Goal: Complete application form: Complete application form

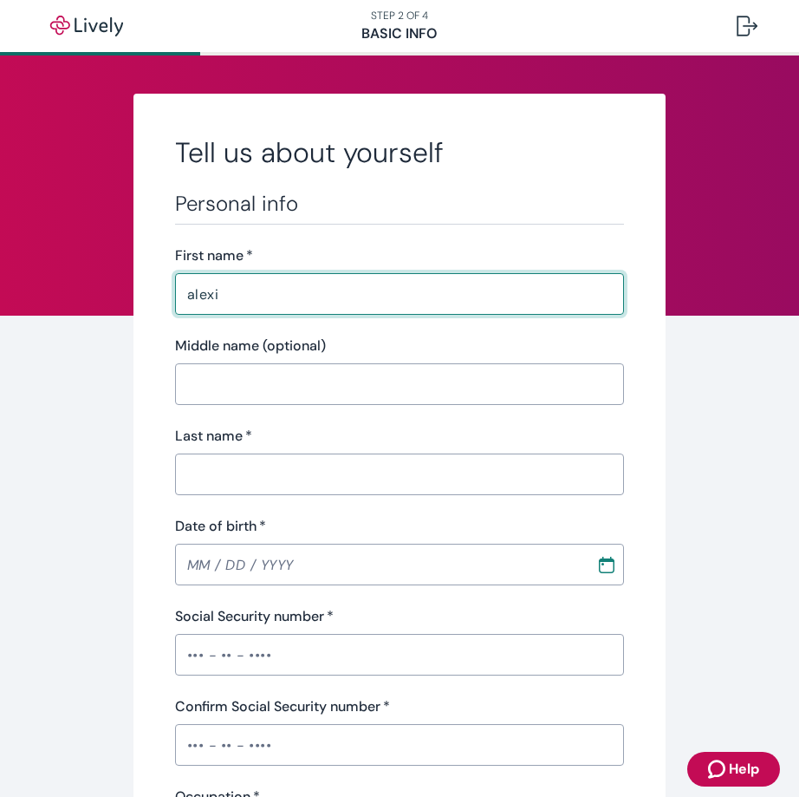
type input "alexia"
type input "[PERSON_NAME]"
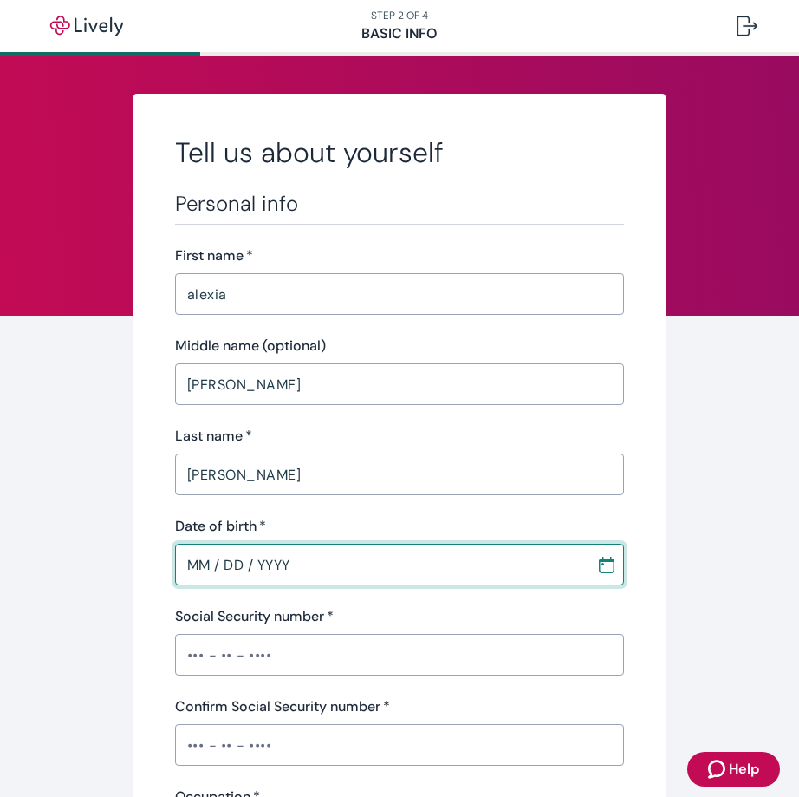
click at [194, 566] on input "MM / DD / YYYY" at bounding box center [380, 564] width 410 height 35
type input "MM / DD / YYYY"
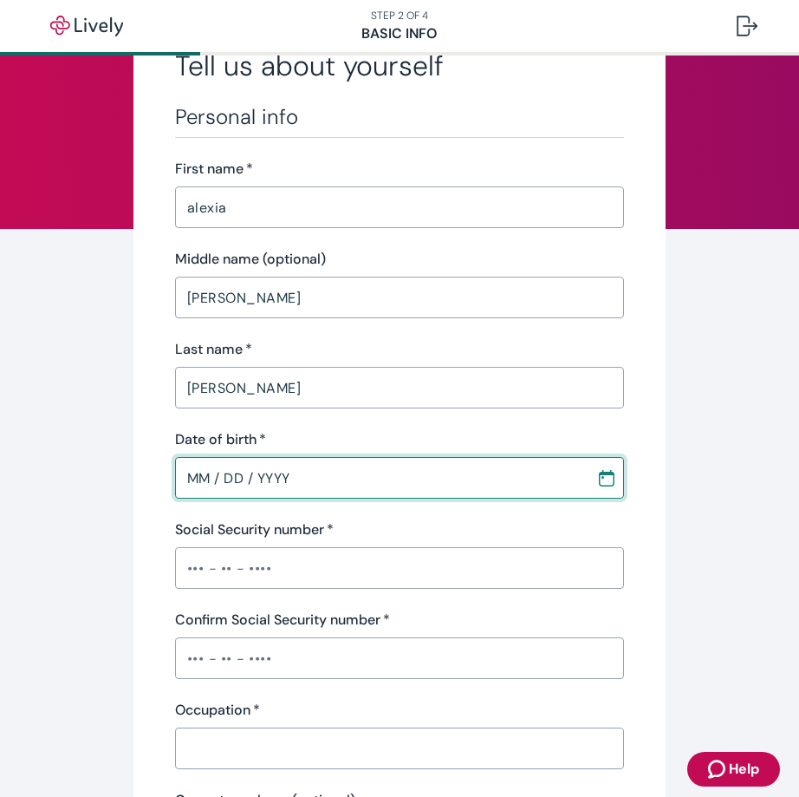
scroll to position [347, 0]
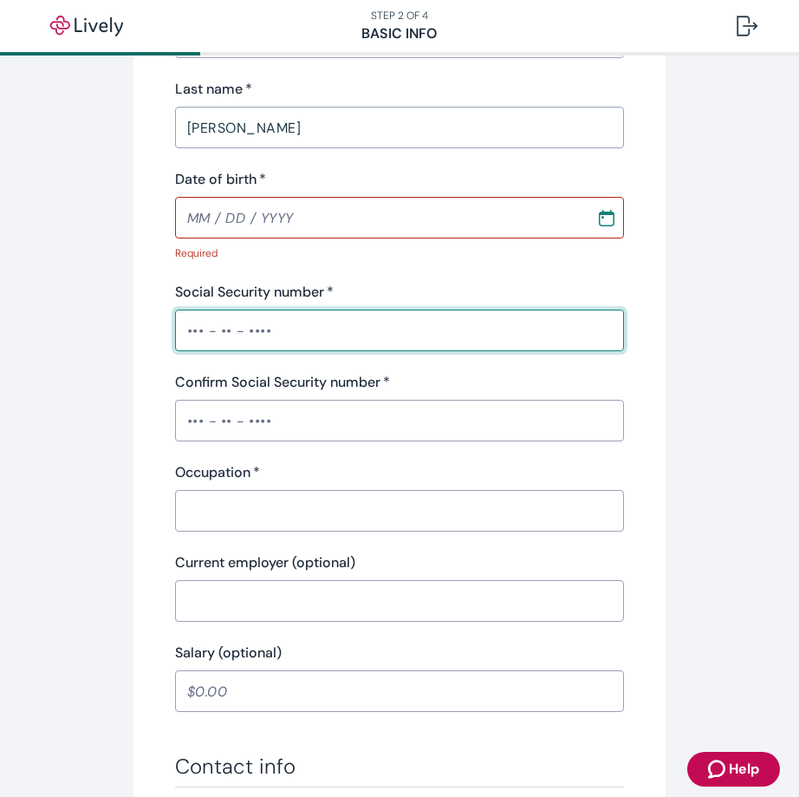
click at [209, 318] on input "Social Security number   *" at bounding box center [400, 330] width 450 height 35
click at [219, 223] on input "MM / DD / YYYY" at bounding box center [380, 217] width 410 height 35
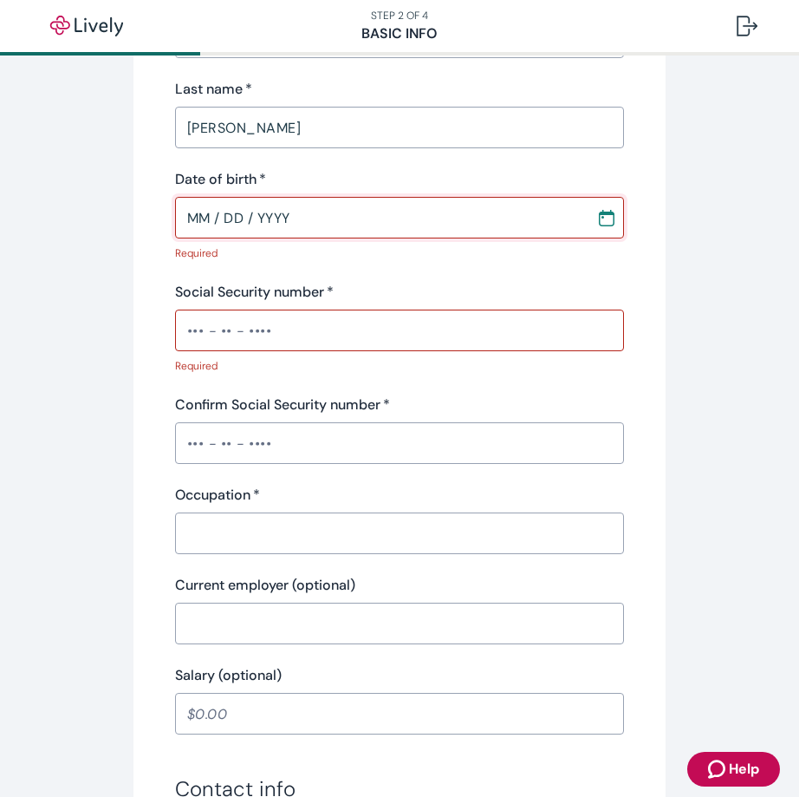
click at [205, 223] on input "MM / DD / YYYY" at bounding box center [380, 217] width 410 height 35
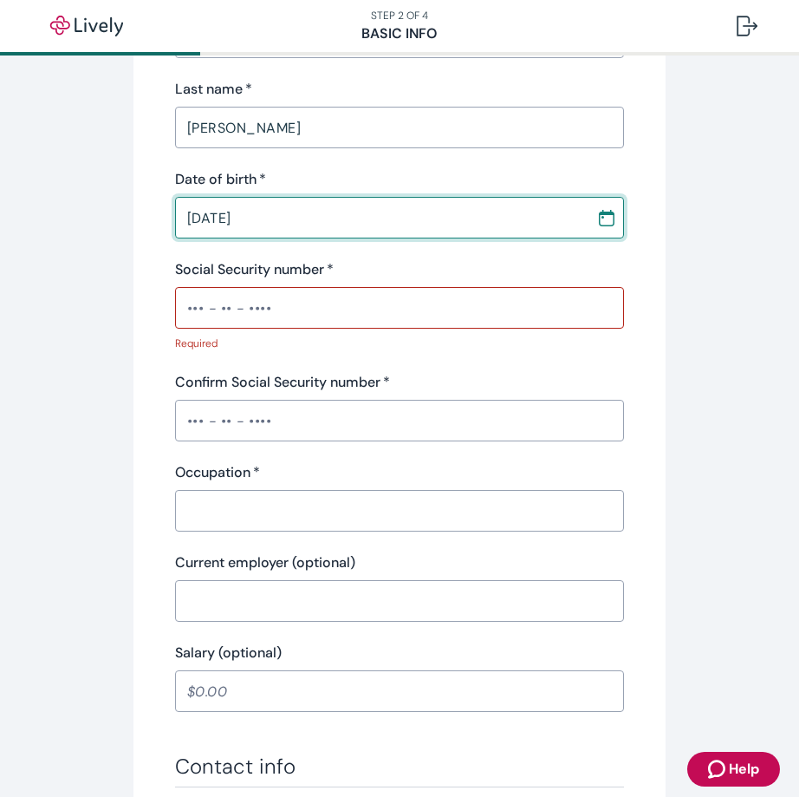
type input "[DATE]"
click at [201, 315] on input "Social Security number   *" at bounding box center [400, 307] width 450 height 35
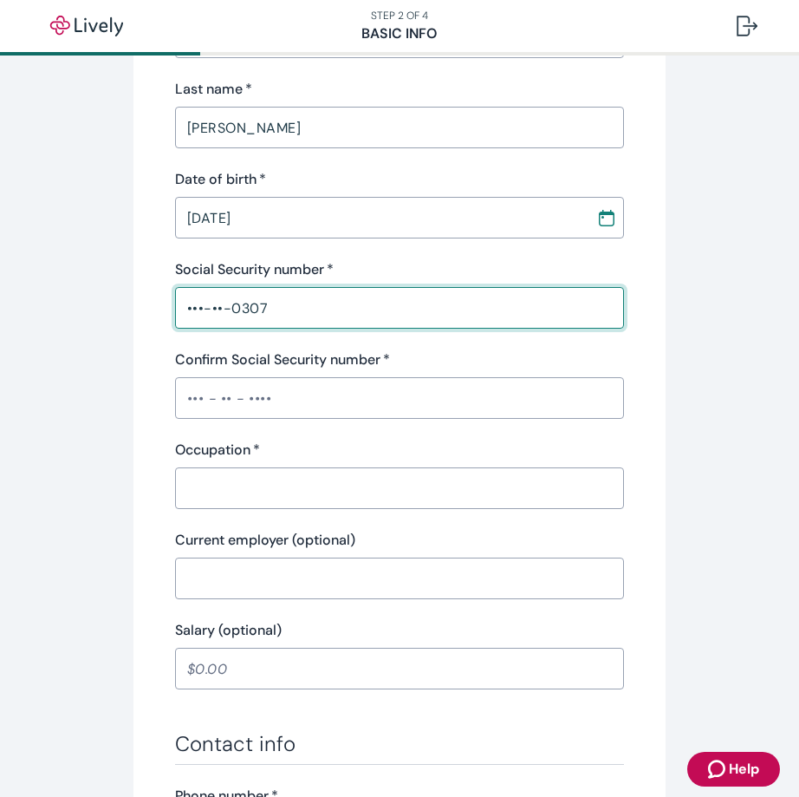
type input "•••-••-0307"
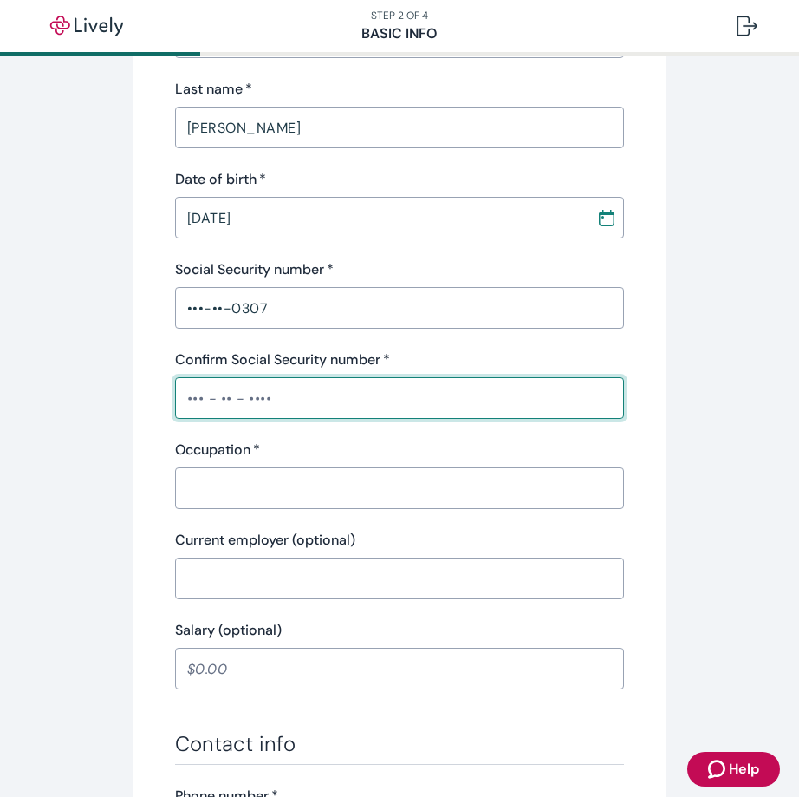
click at [184, 402] on input "Confirm Social Security number   *" at bounding box center [400, 398] width 450 height 35
type input "•••-••-0307"
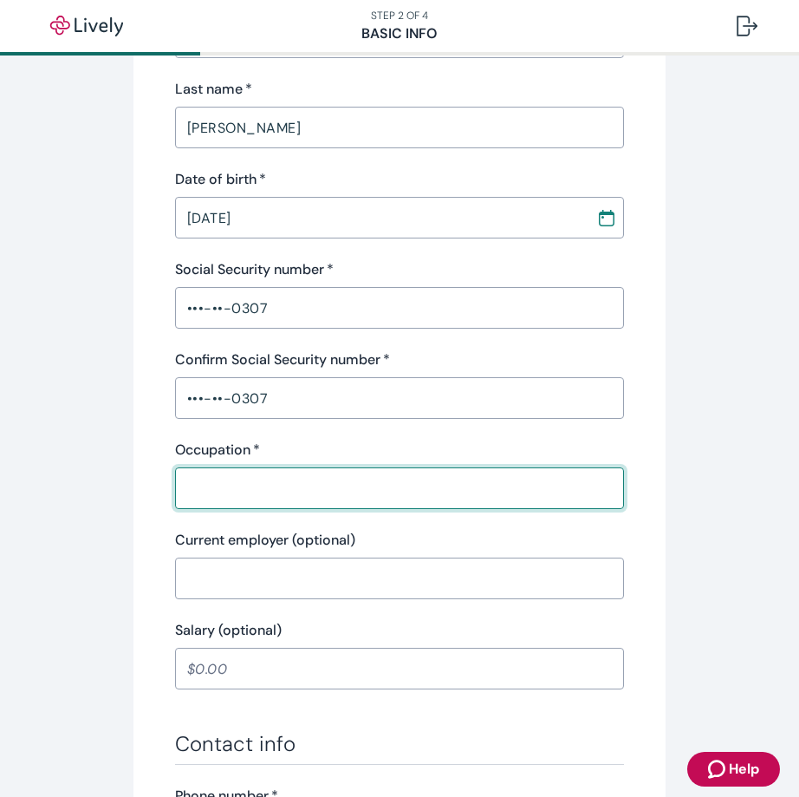
click at [245, 480] on input "Occupation   *" at bounding box center [400, 488] width 450 height 35
type input "repositions"
click at [246, 585] on input "Current employer (optional)" at bounding box center [400, 578] width 450 height 35
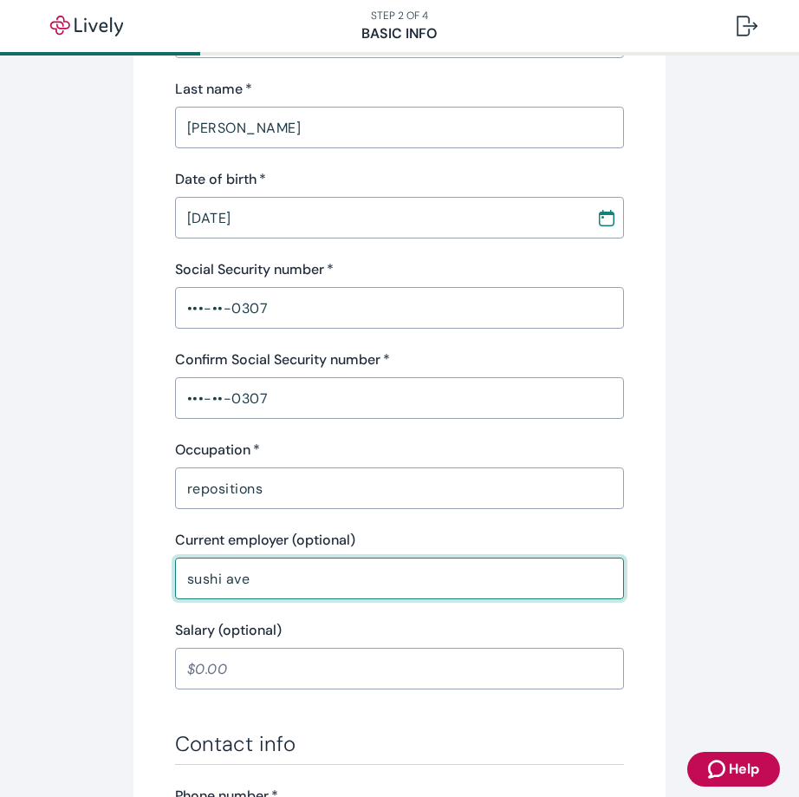
type input "sushi ave"
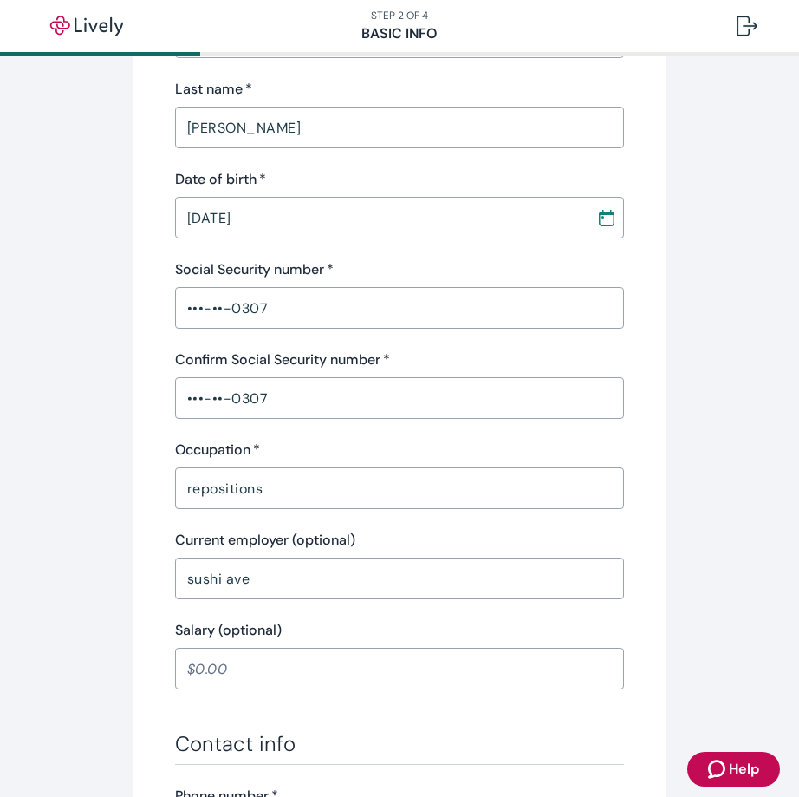
click at [0, 652] on html "Help STEP 2 OF 4 Basic Info Tell us about yourself Personal info First name   *…" at bounding box center [399, 398] width 799 height 797
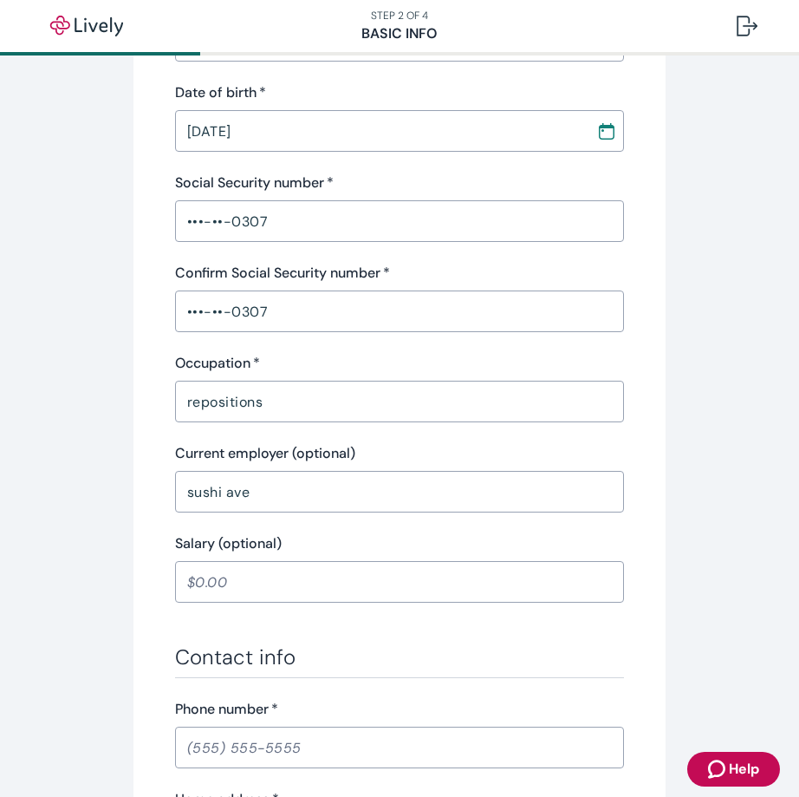
click at [264, 572] on input "Salary (optional)" at bounding box center [400, 581] width 450 height 35
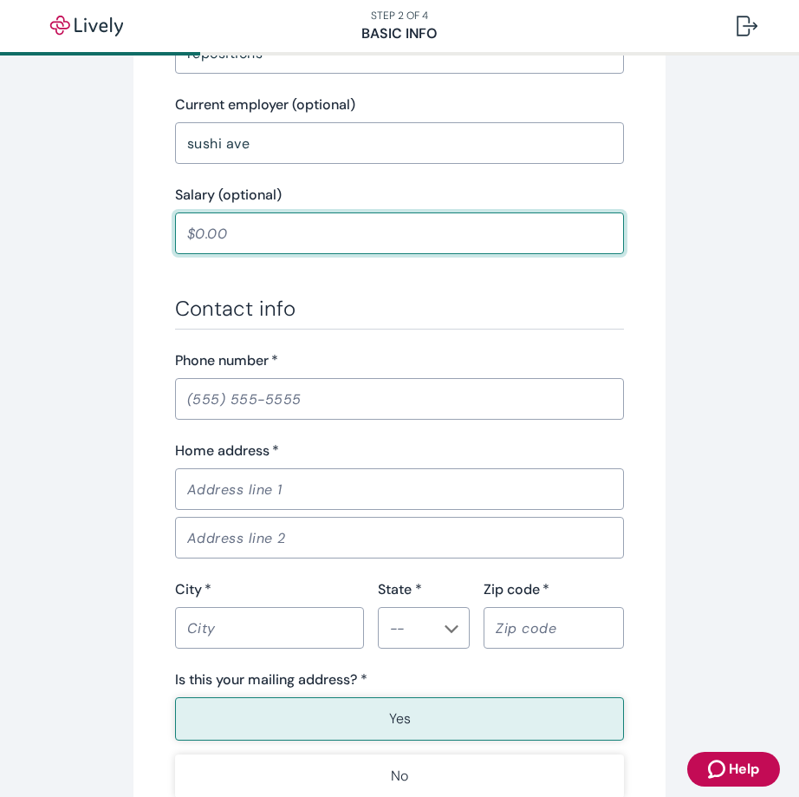
scroll to position [607, 0]
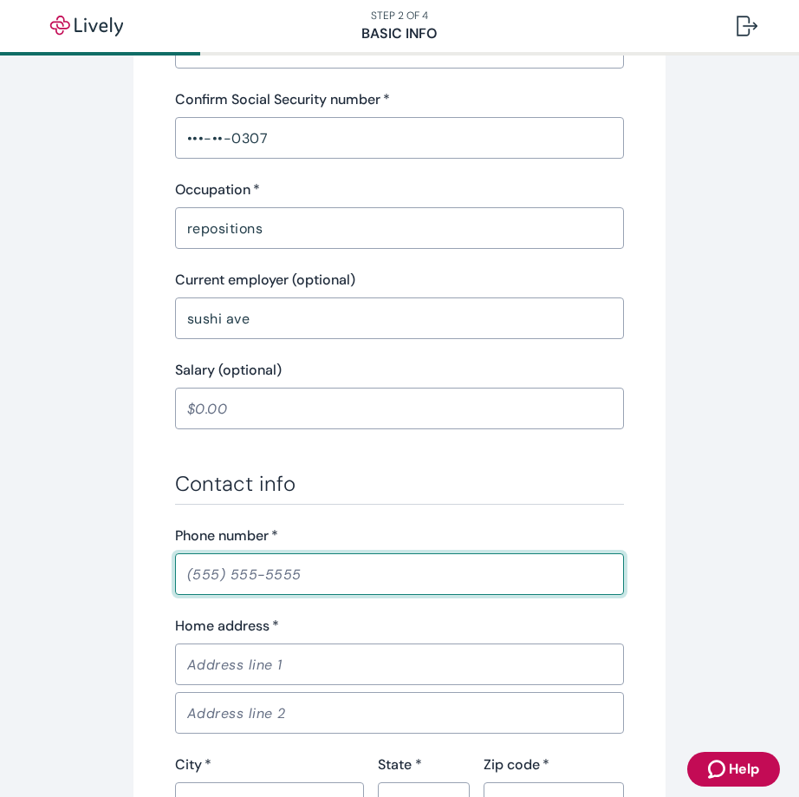
click at [214, 578] on input "Phone number   *" at bounding box center [400, 574] width 450 height 35
type input "[PHONE_NUMBER]"
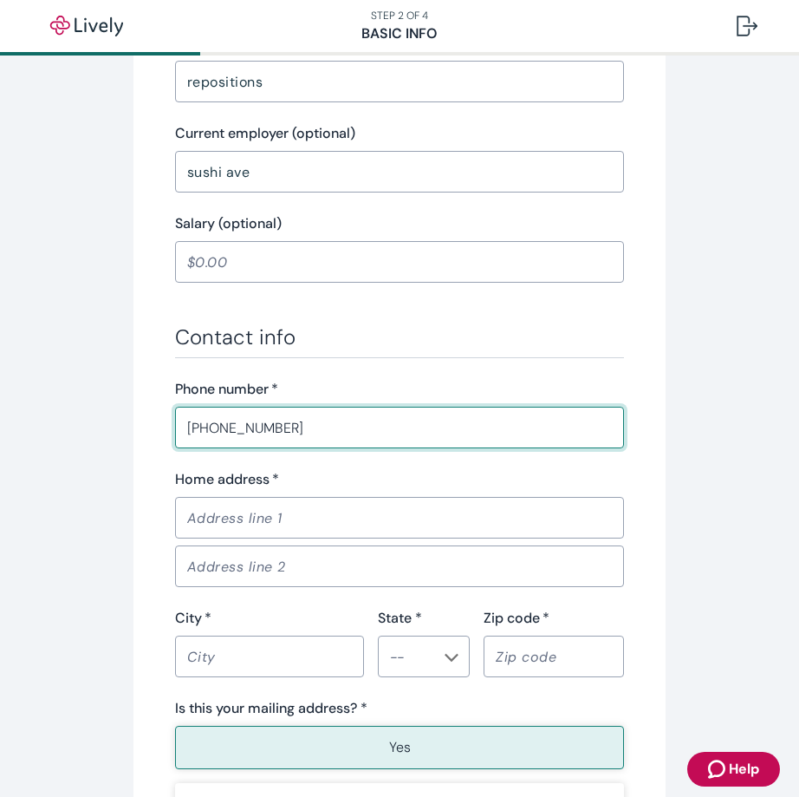
scroll to position [780, 0]
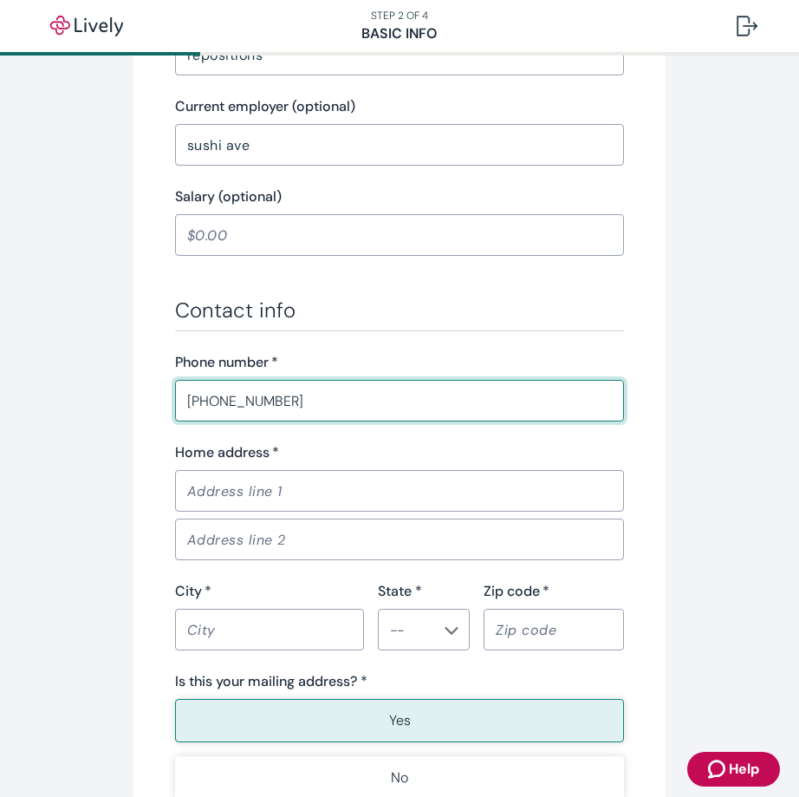
click at [246, 493] on input "Home address   *" at bounding box center [400, 490] width 450 height 35
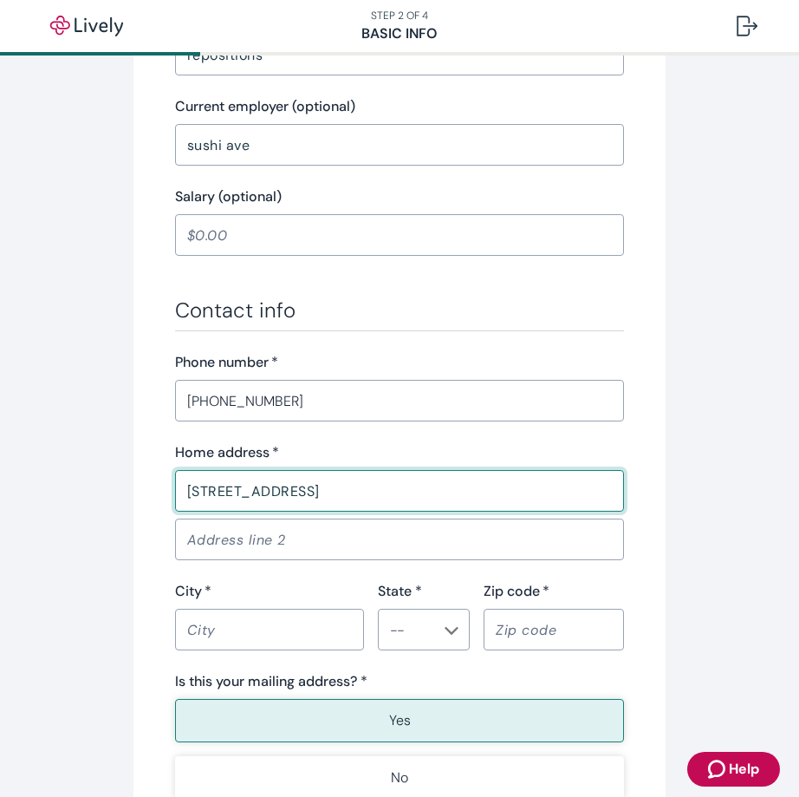
type input "[STREET_ADDRESS]"
click at [262, 642] on input "City   *" at bounding box center [269, 629] width 189 height 35
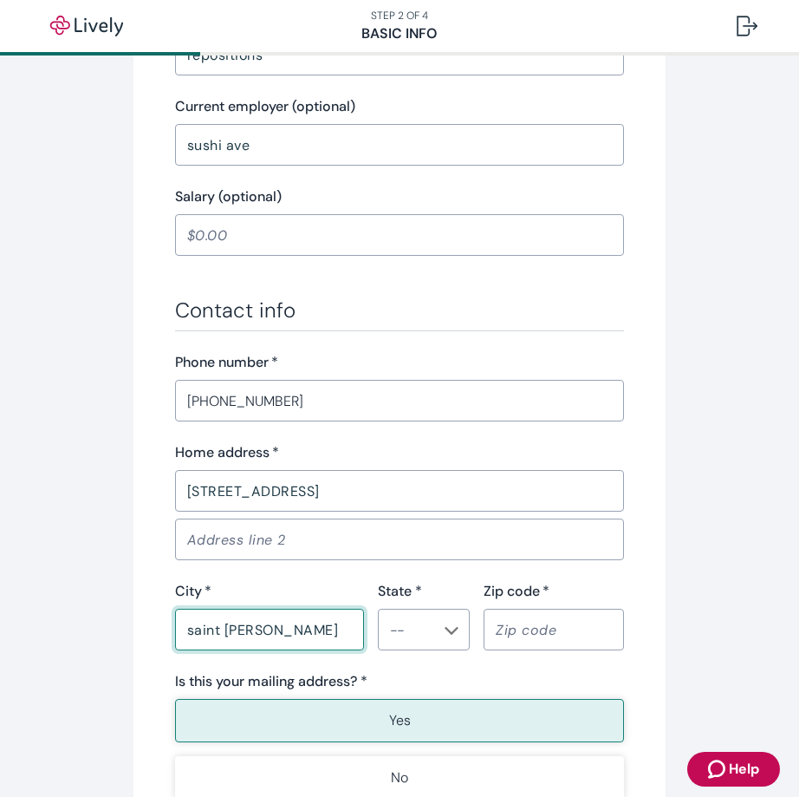
type input "saint [PERSON_NAME]"
click at [395, 623] on input "State *" at bounding box center [410, 629] width 54 height 24
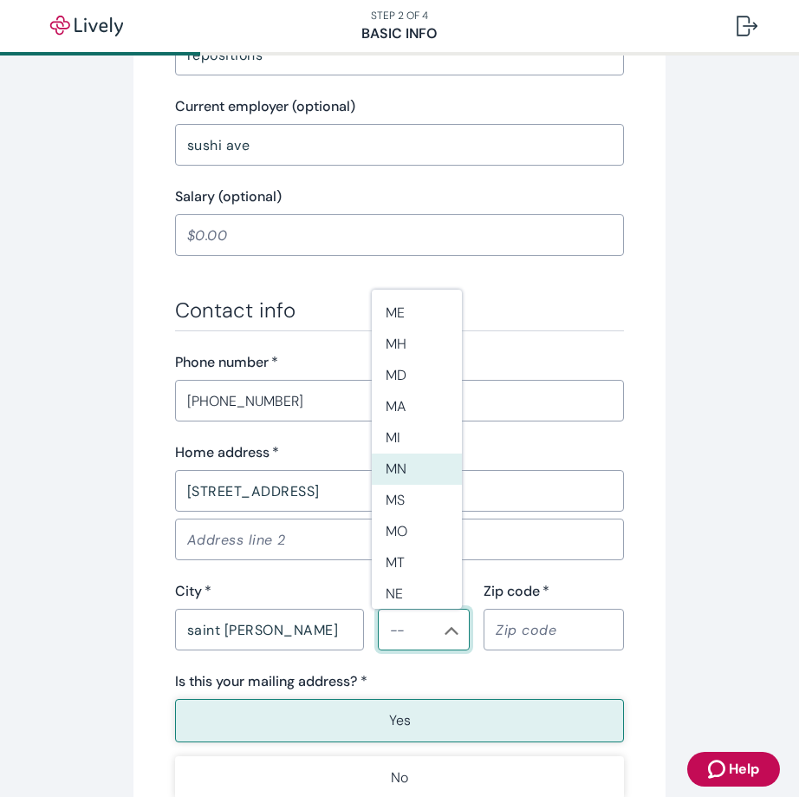
scroll to position [694, 0]
click at [405, 466] on li "MN" at bounding box center [417, 461] width 90 height 31
type input "MN"
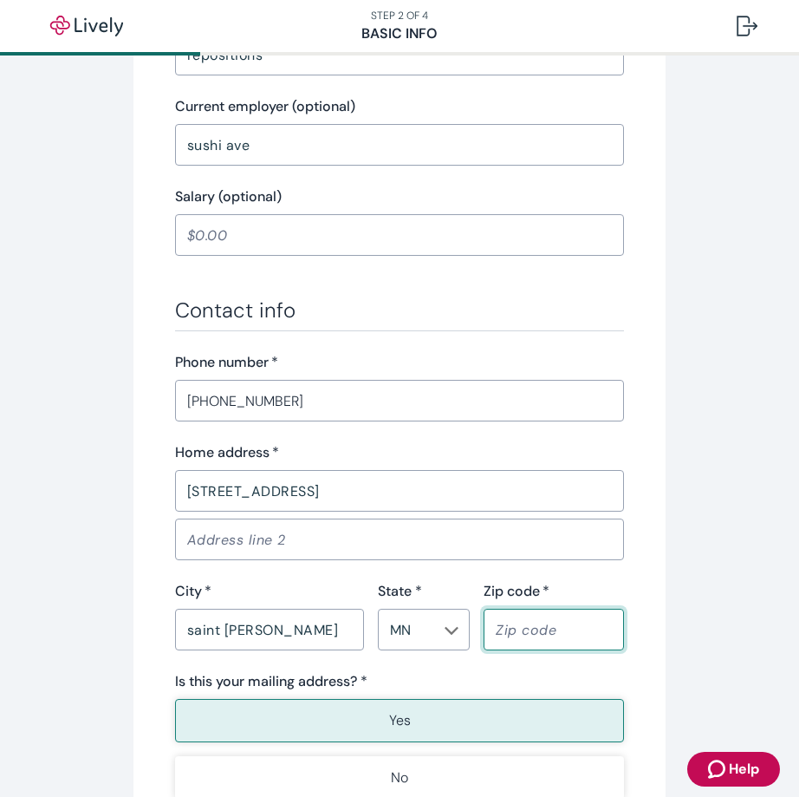
click at [488, 633] on input "Zip code   *" at bounding box center [554, 629] width 140 height 35
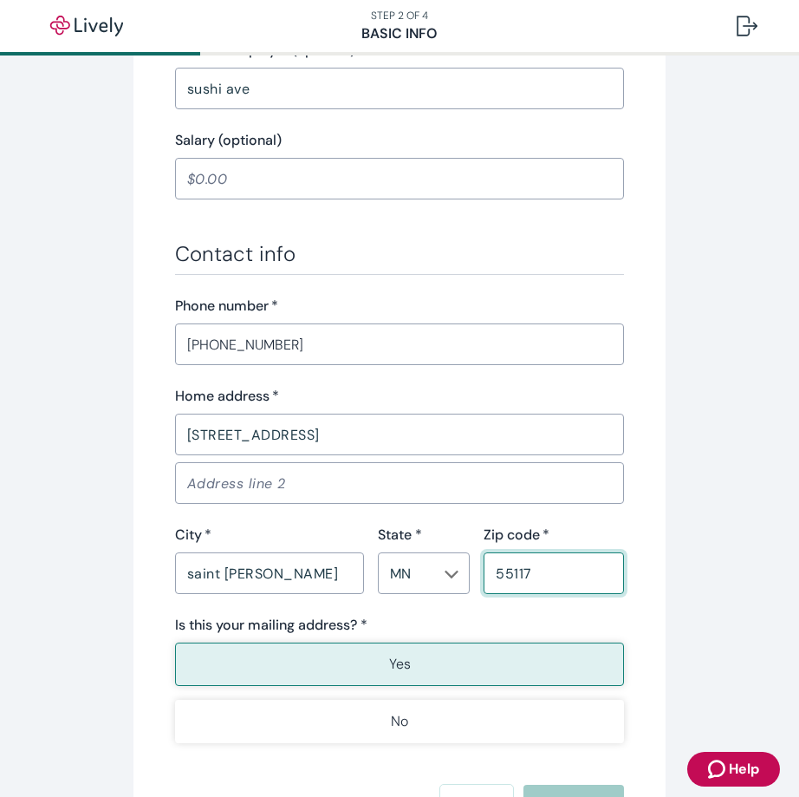
scroll to position [867, 0]
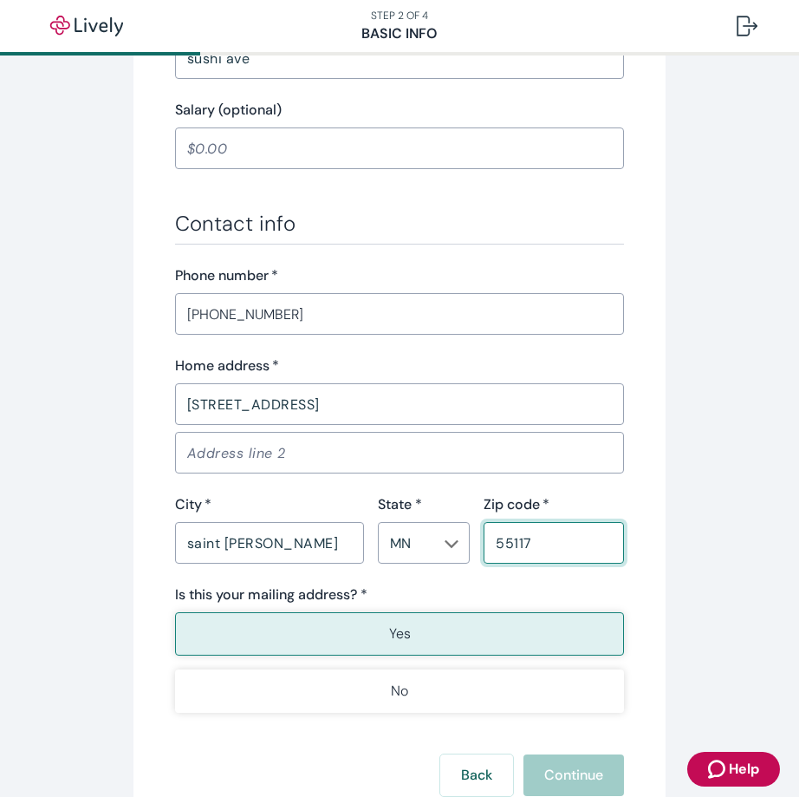
type input "55117"
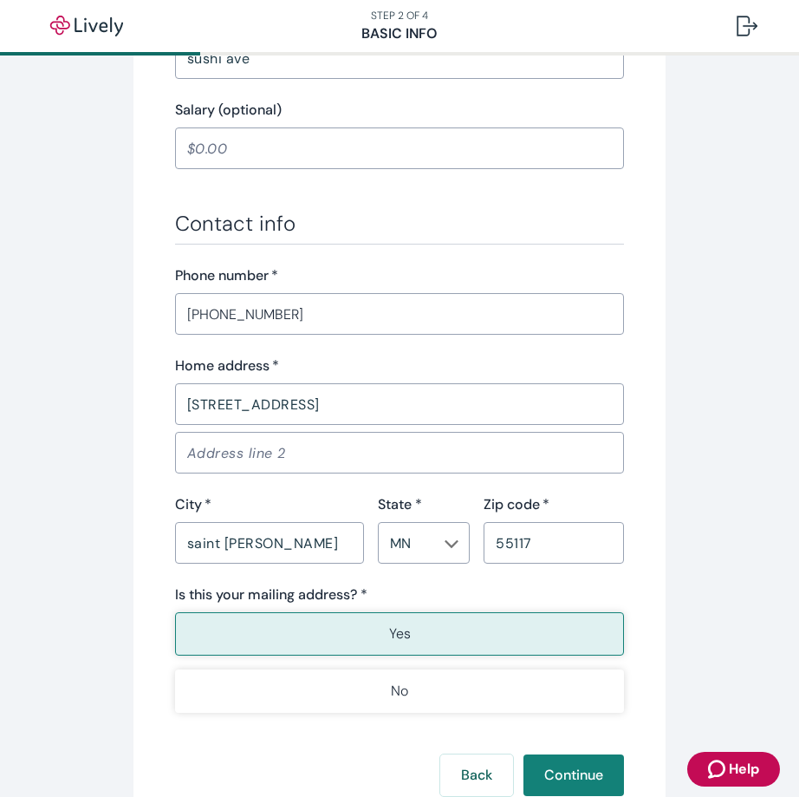
click at [427, 643] on button "Yes" at bounding box center [400, 633] width 450 height 43
click at [546, 768] on button "Continue" at bounding box center [574, 775] width 101 height 42
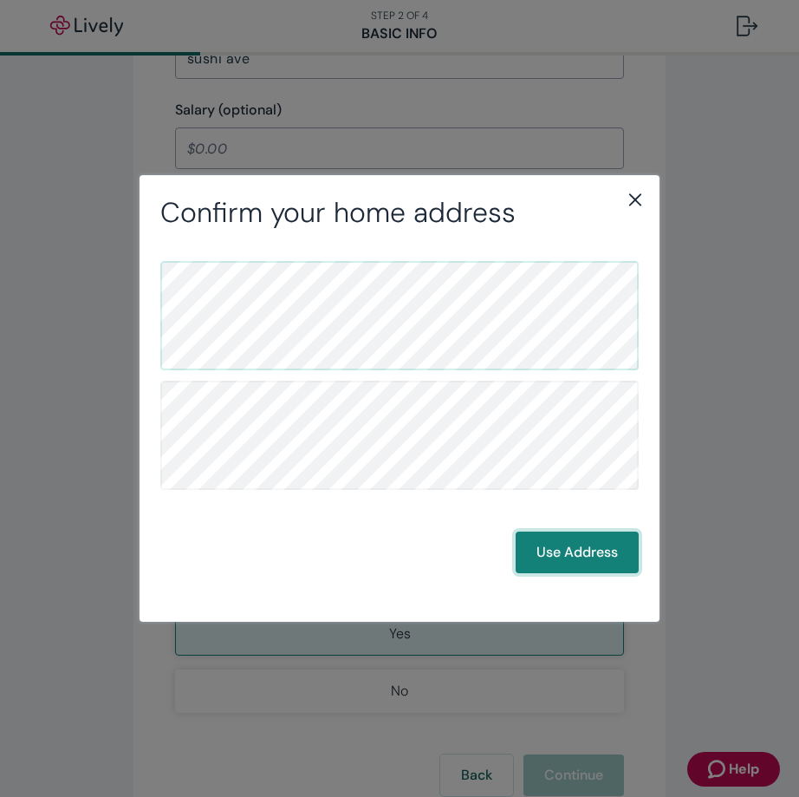
click at [558, 562] on button "Use Address" at bounding box center [577, 553] width 123 height 42
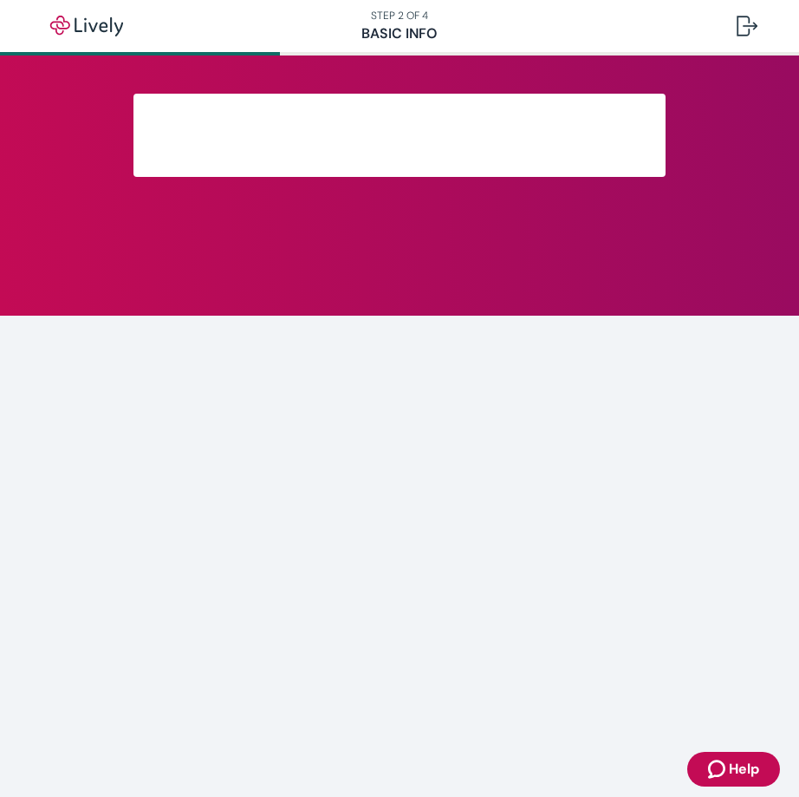
scroll to position [186, 0]
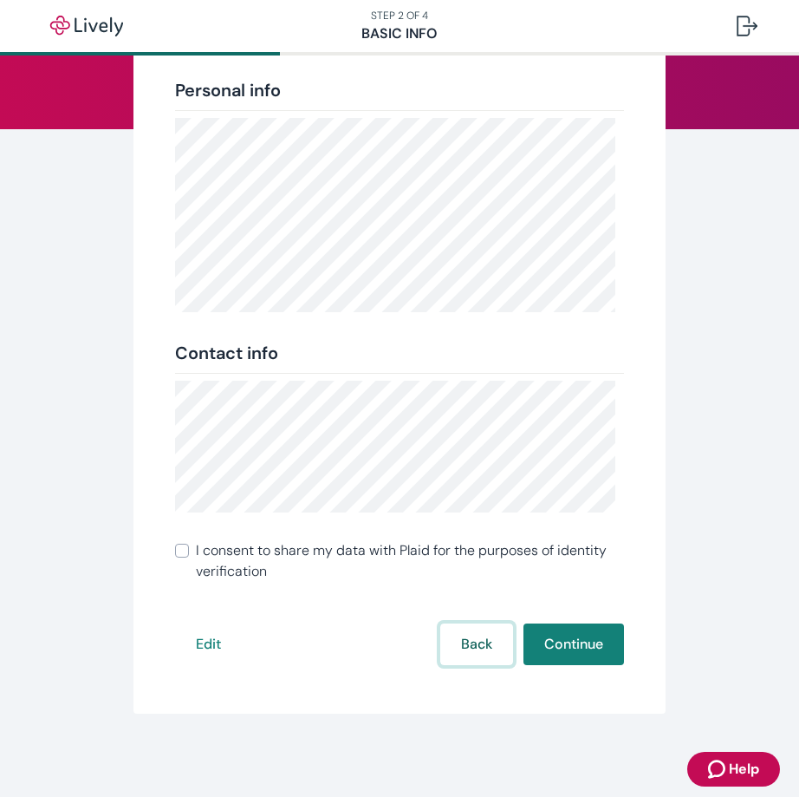
click at [467, 649] on button "Back" at bounding box center [476, 644] width 73 height 42
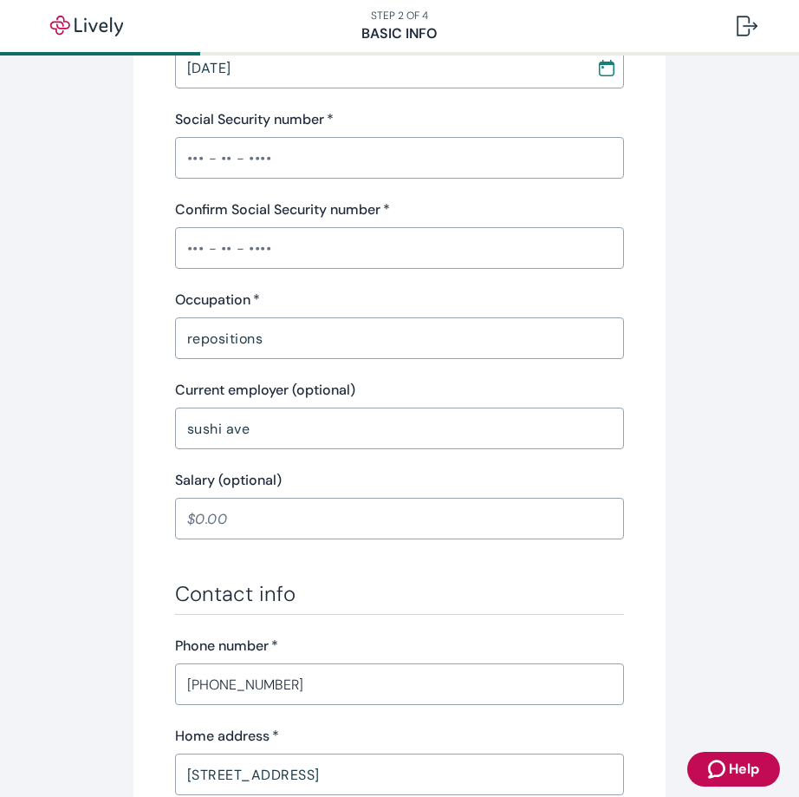
scroll to position [780, 0]
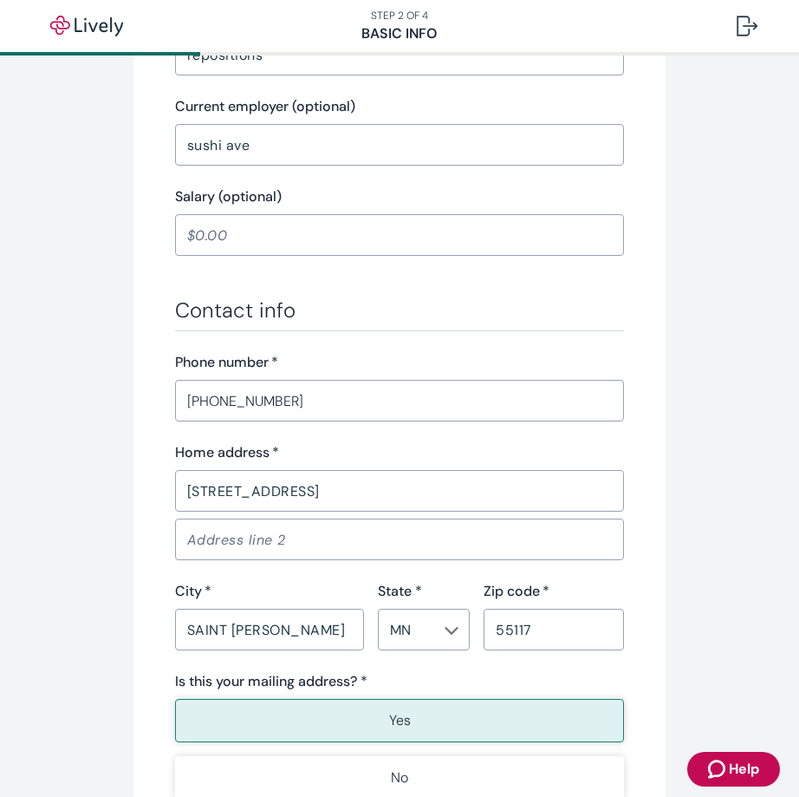
click at [314, 230] on input "Salary (optional)" at bounding box center [400, 235] width 450 height 35
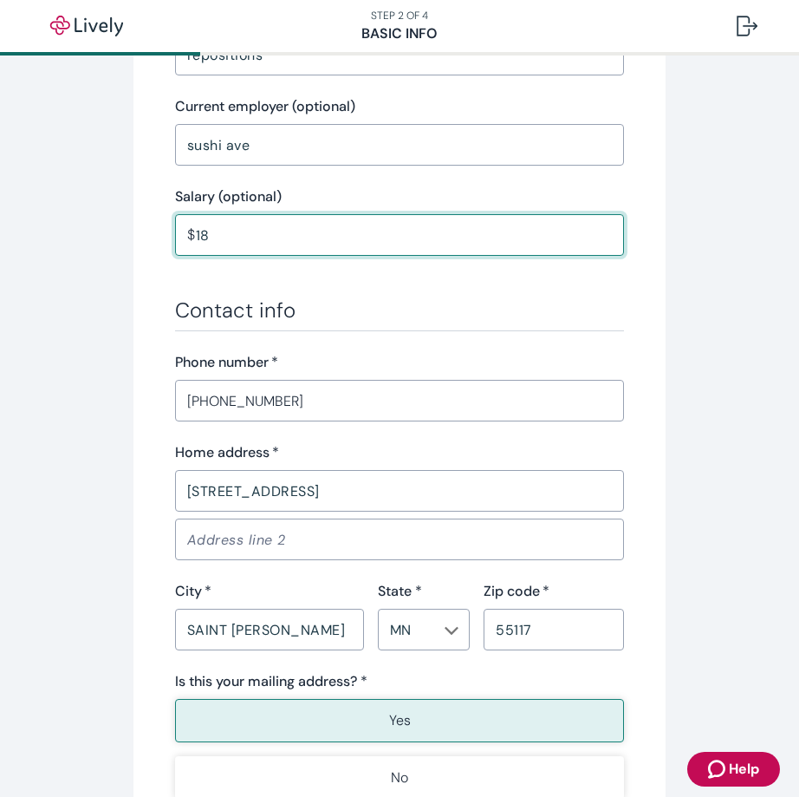
scroll to position [998, 0]
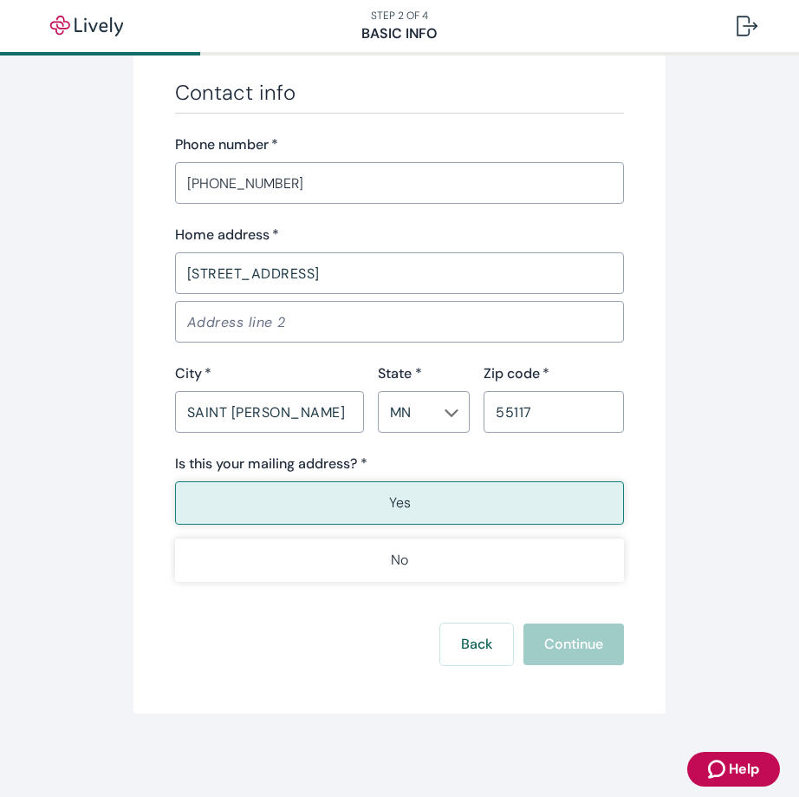
type input "18.00"
click at [558, 648] on div "Back Continue" at bounding box center [400, 644] width 450 height 42
click at [453, 512] on button "Yes" at bounding box center [400, 502] width 450 height 43
click at [566, 664] on div "Back Continue" at bounding box center [400, 644] width 450 height 42
click at [565, 656] on div "Back Continue" at bounding box center [400, 644] width 450 height 42
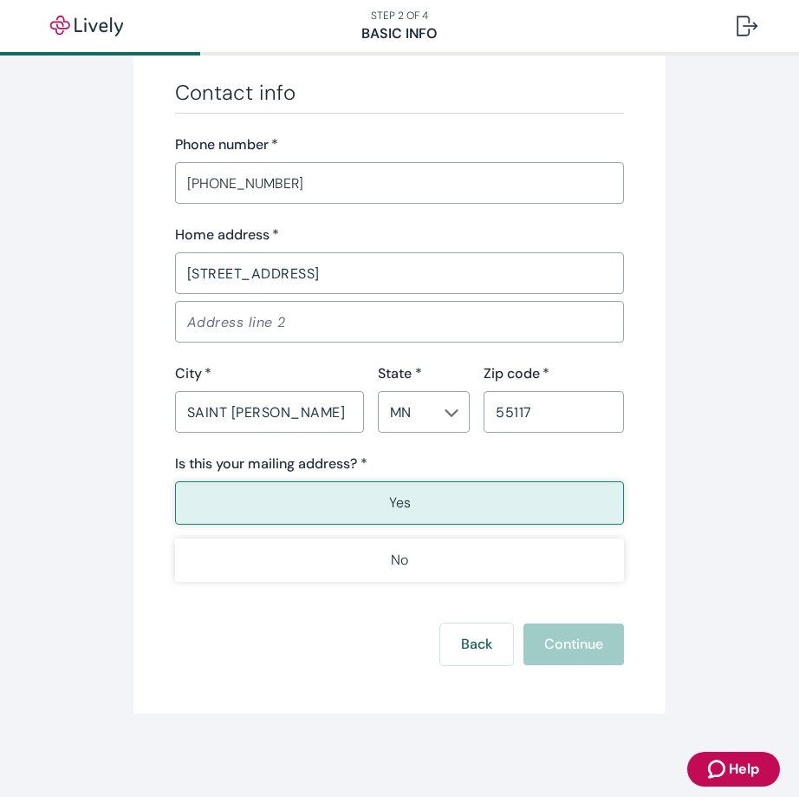
click at [558, 641] on div "Back Continue" at bounding box center [400, 644] width 450 height 42
click at [495, 517] on button "Yes" at bounding box center [400, 502] width 450 height 43
click at [460, 650] on button "Back" at bounding box center [476, 644] width 73 height 42
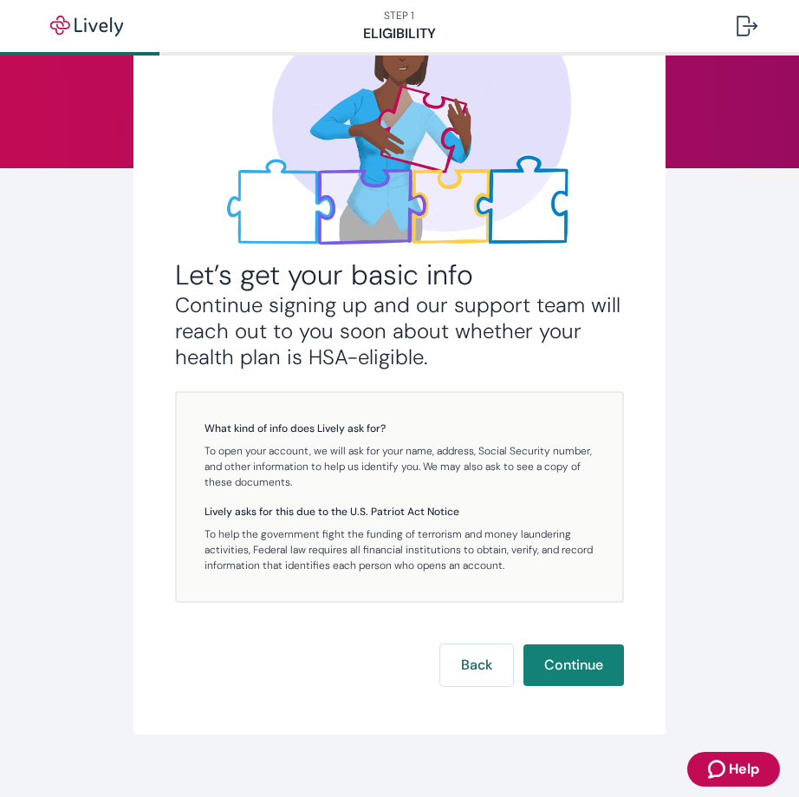
scroll to position [163, 0]
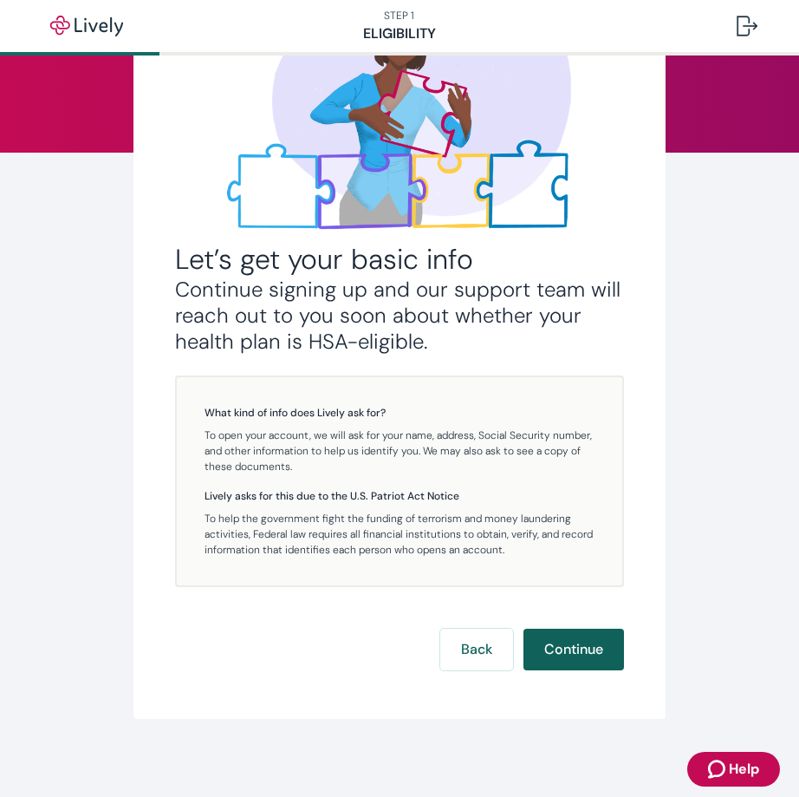
click at [564, 649] on button "Continue" at bounding box center [574, 650] width 101 height 42
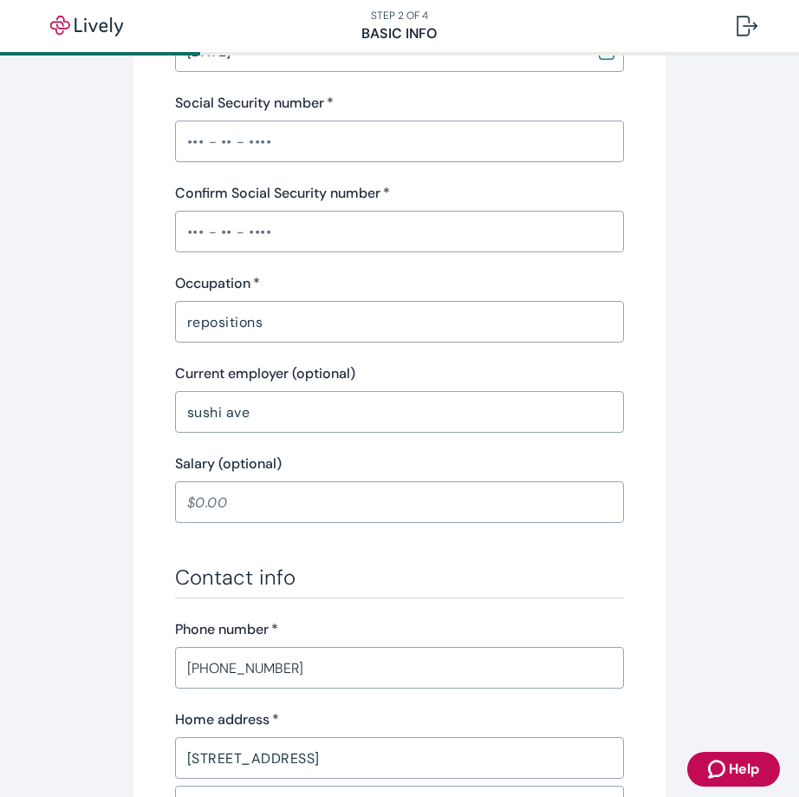
scroll to position [520, 0]
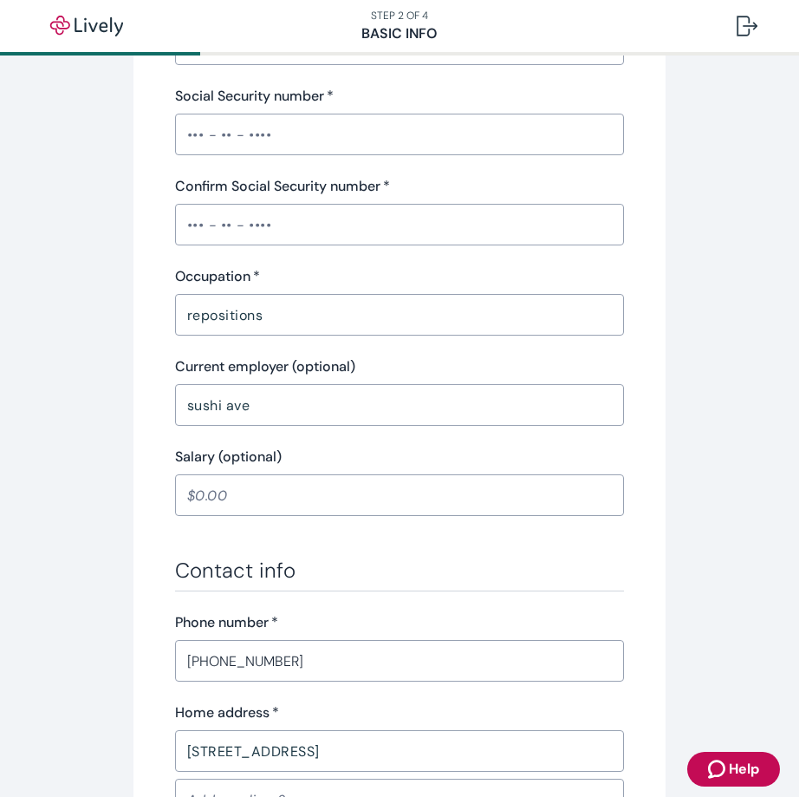
click at [362, 496] on input "Salary (optional)" at bounding box center [400, 495] width 450 height 35
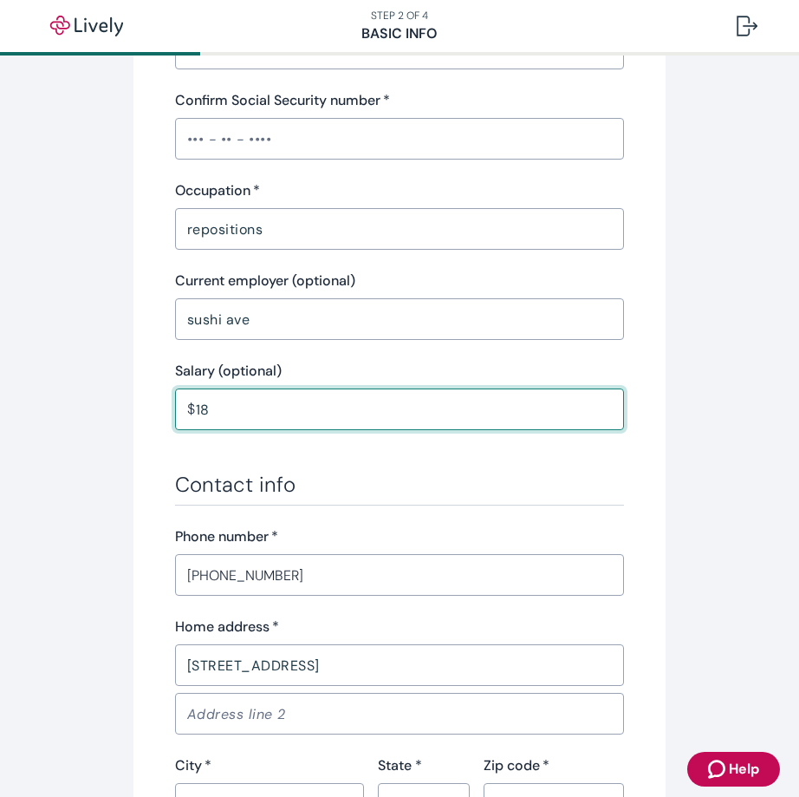
scroll to position [867, 0]
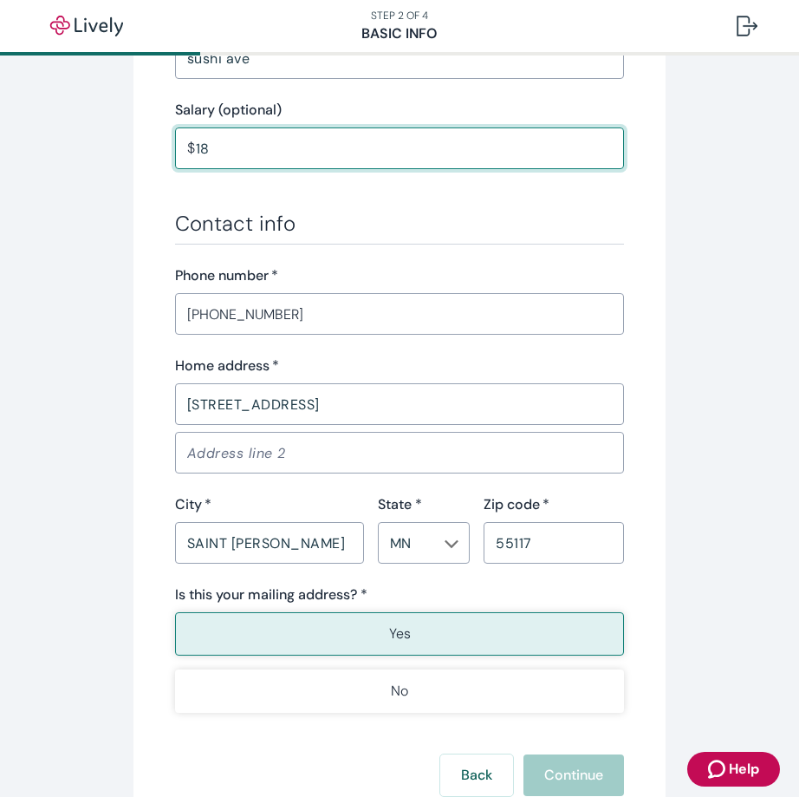
type input "18.00"
click at [559, 760] on div "Back Continue" at bounding box center [400, 775] width 450 height 42
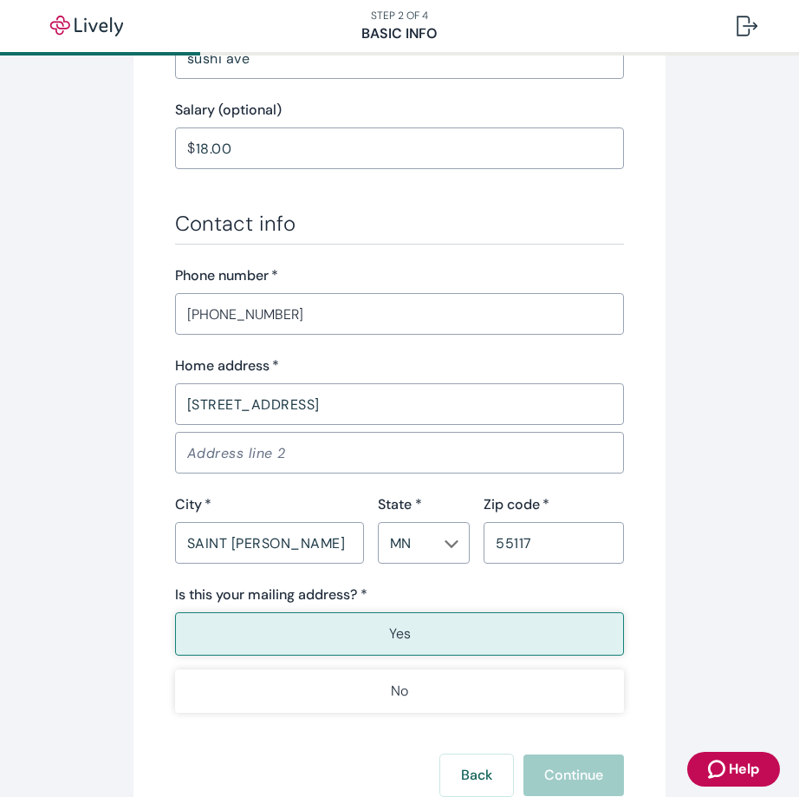
click at [472, 647] on button "Yes" at bounding box center [400, 633] width 450 height 43
click at [453, 646] on button "Yes" at bounding box center [400, 633] width 450 height 43
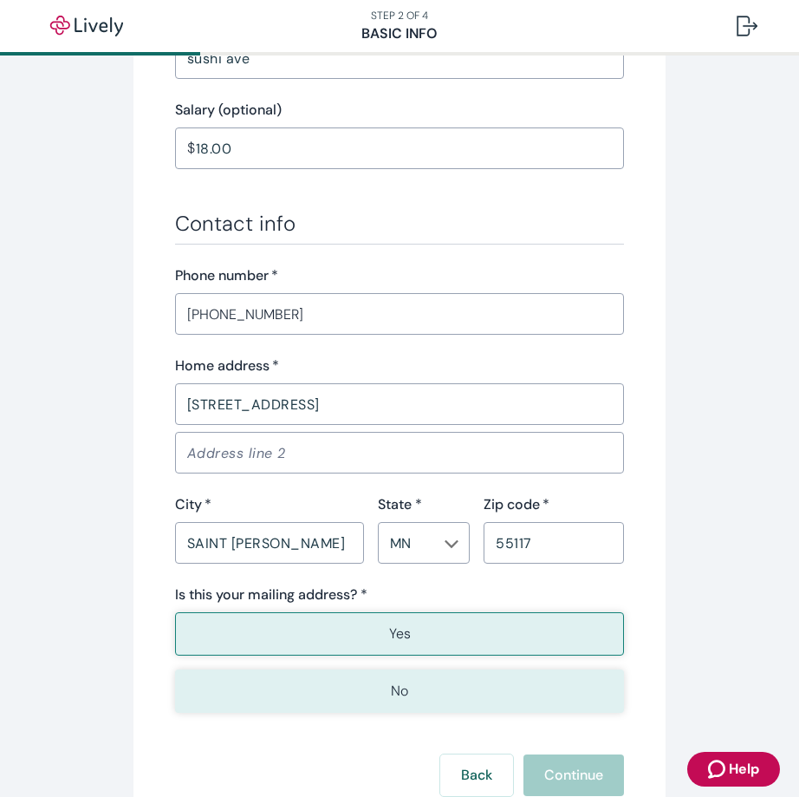
click at [448, 677] on button "No" at bounding box center [400, 690] width 450 height 43
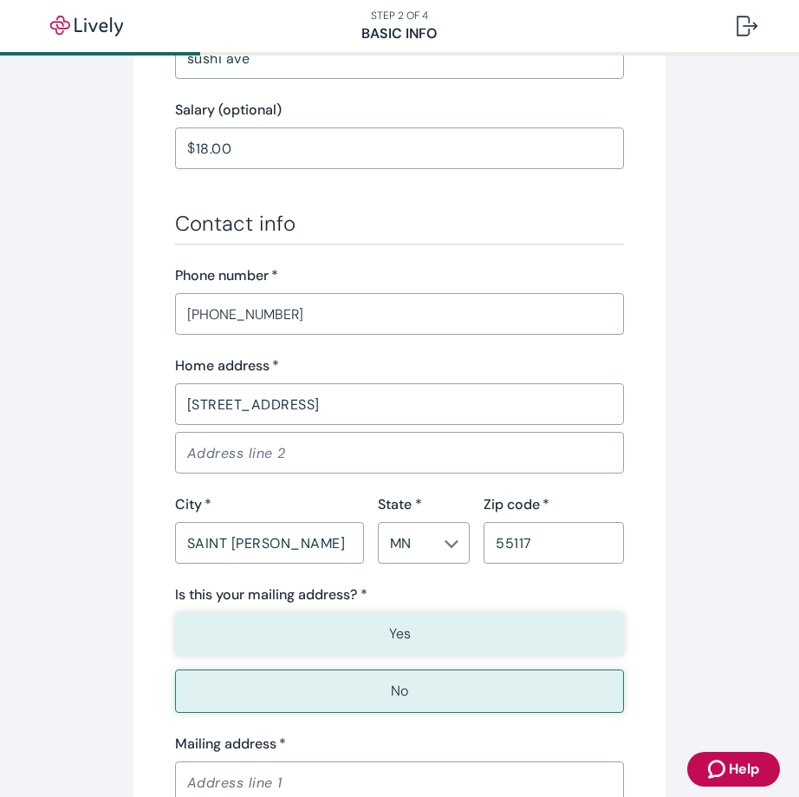
click at [447, 638] on button "Yes" at bounding box center [400, 633] width 450 height 43
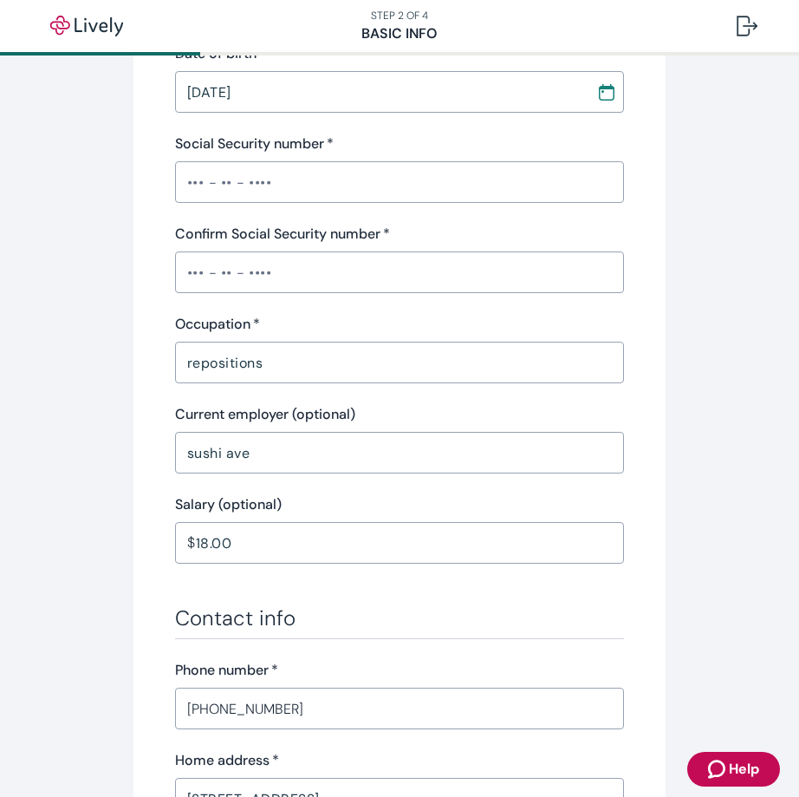
scroll to position [304, 0]
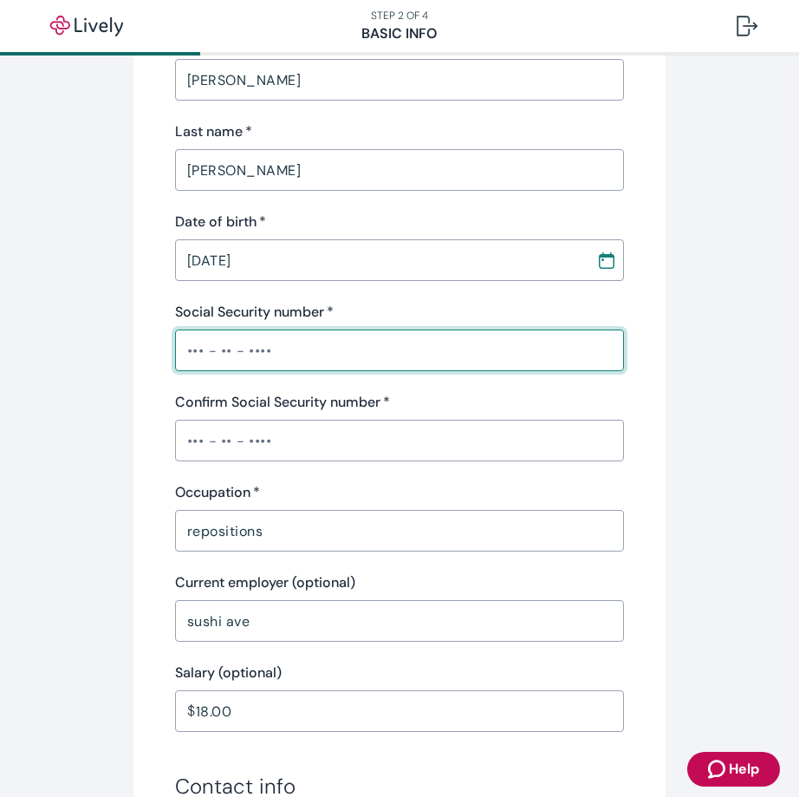
click at [198, 356] on input "Social Security number   *" at bounding box center [400, 350] width 450 height 35
type input "•••-•"
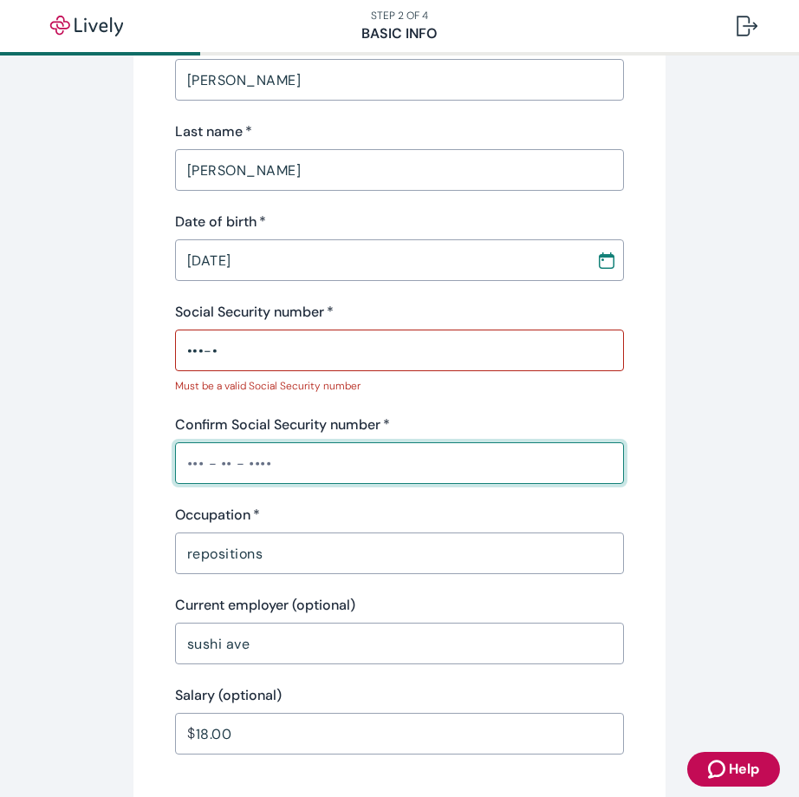
click at [238, 435] on div "Confirm Social Security number   * ​" at bounding box center [400, 448] width 450 height 69
type input "•••-•"
click at [277, 362] on input "•••-•" at bounding box center [400, 350] width 450 height 35
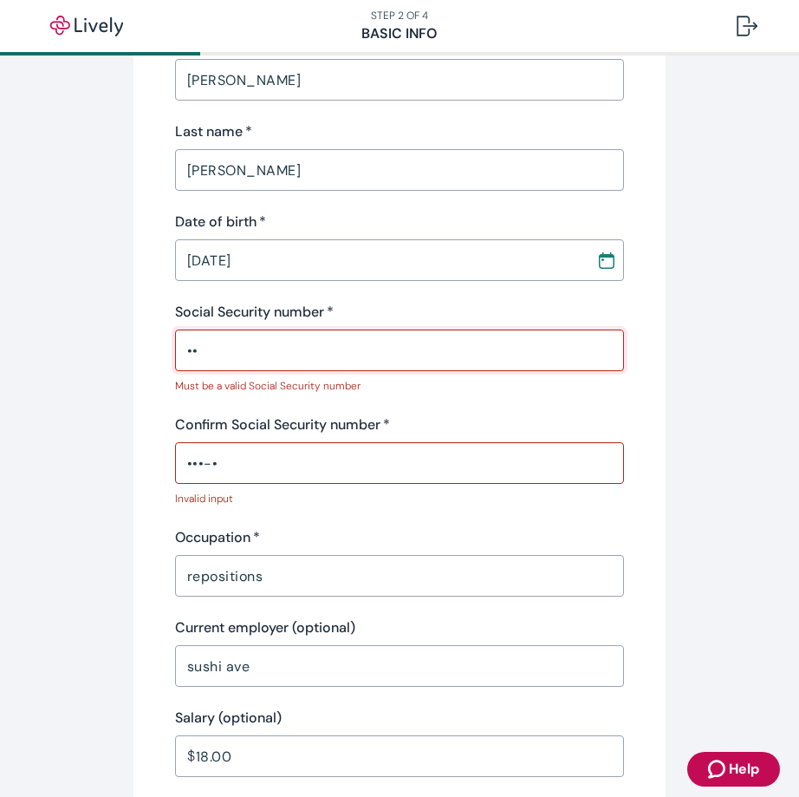
type input "•"
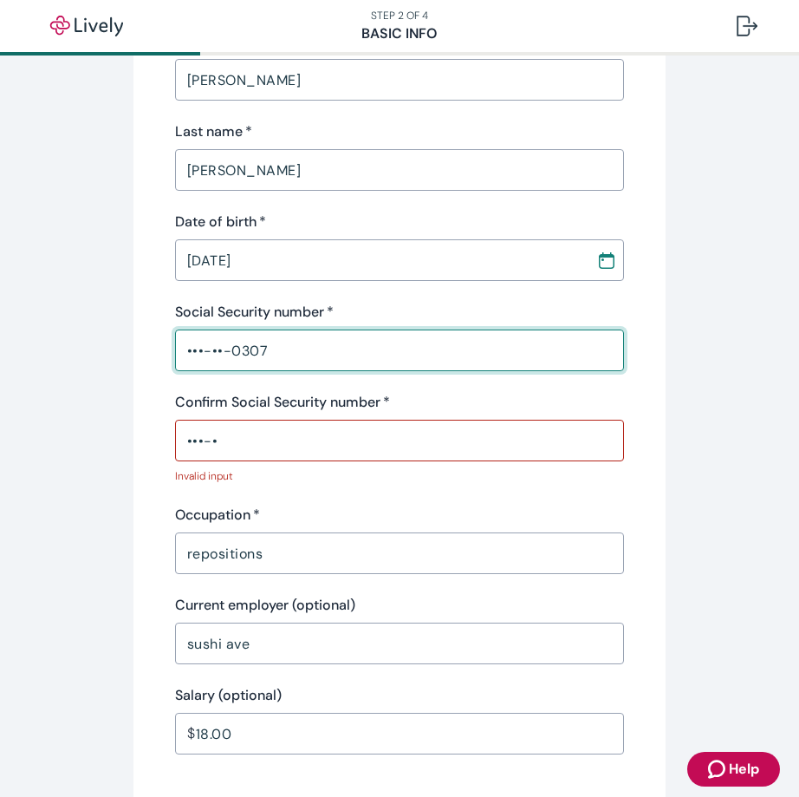
type input "•••-••-0307"
click at [228, 440] on input "•••-•" at bounding box center [400, 440] width 450 height 35
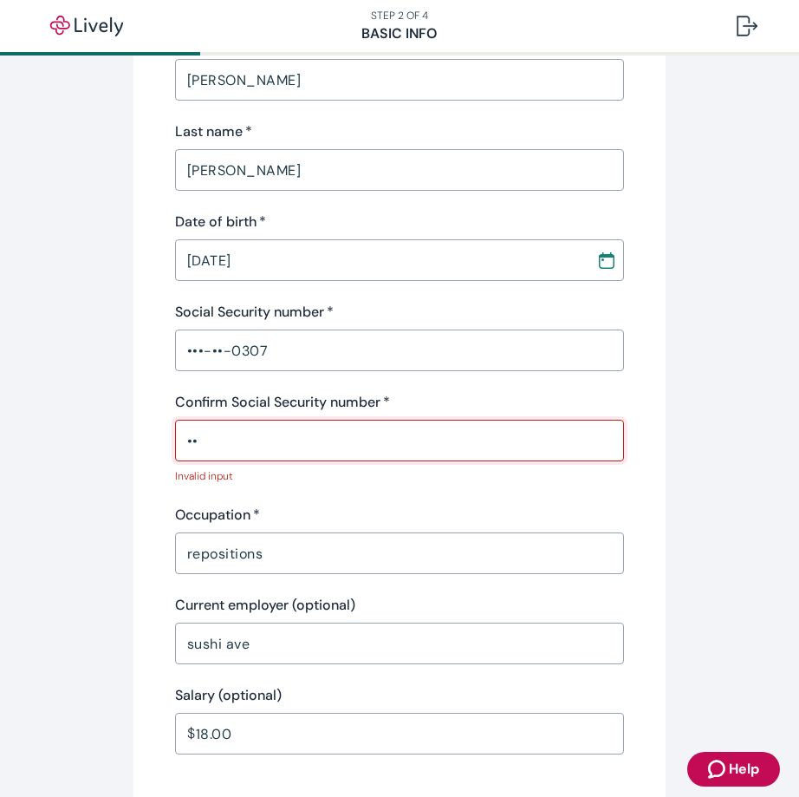
type input "•"
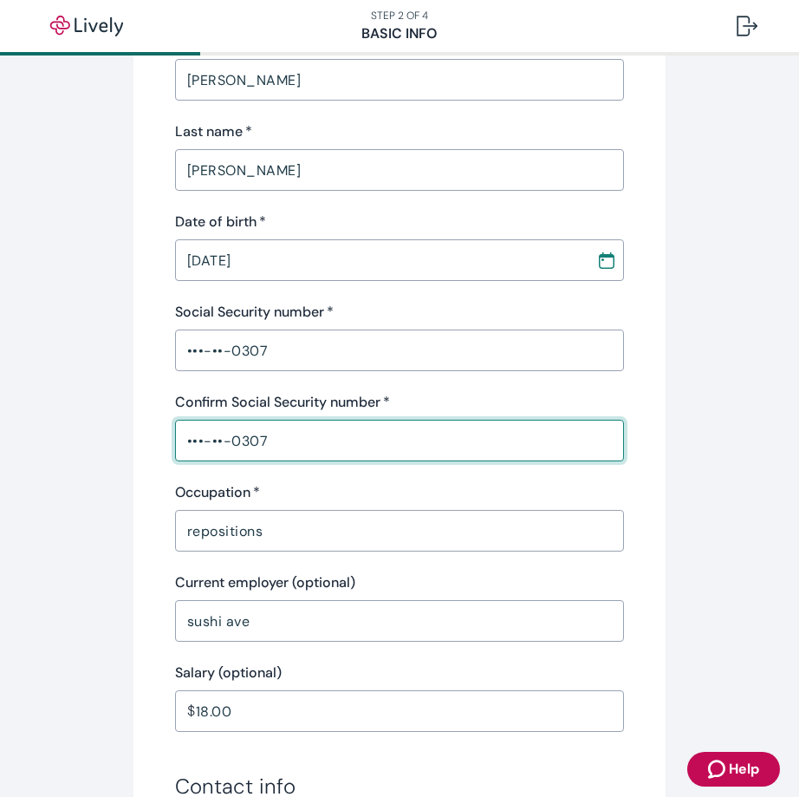
type input "•••-••-0307"
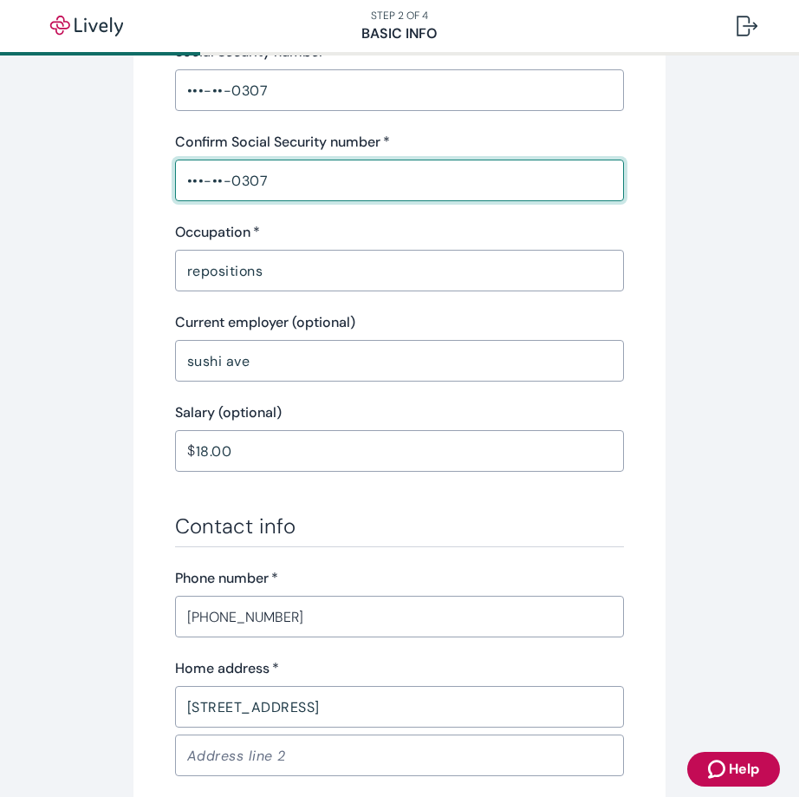
scroll to position [911, 0]
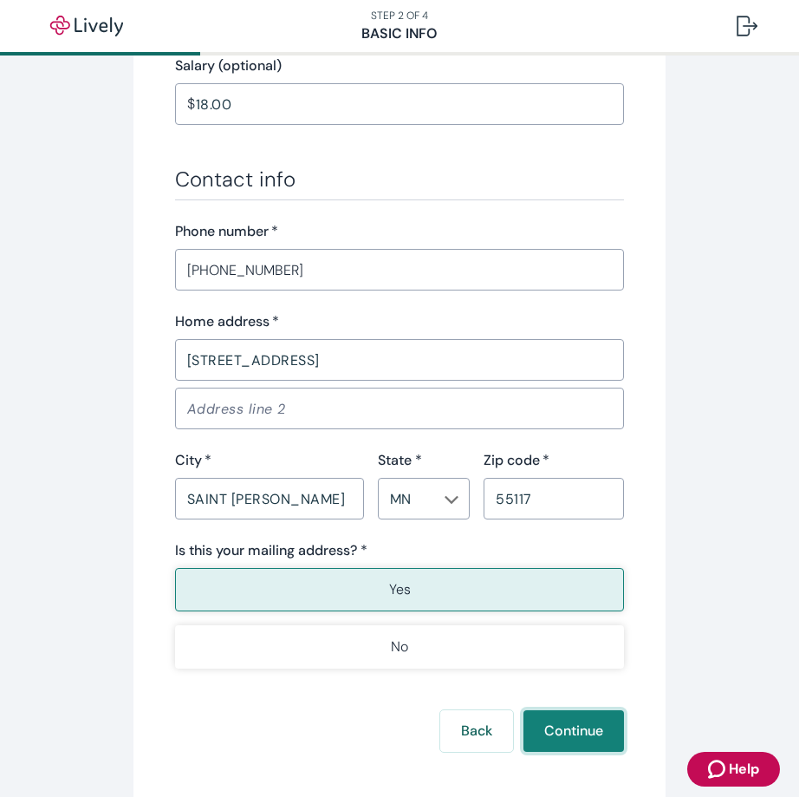
click at [571, 731] on button "Continue" at bounding box center [574, 731] width 101 height 42
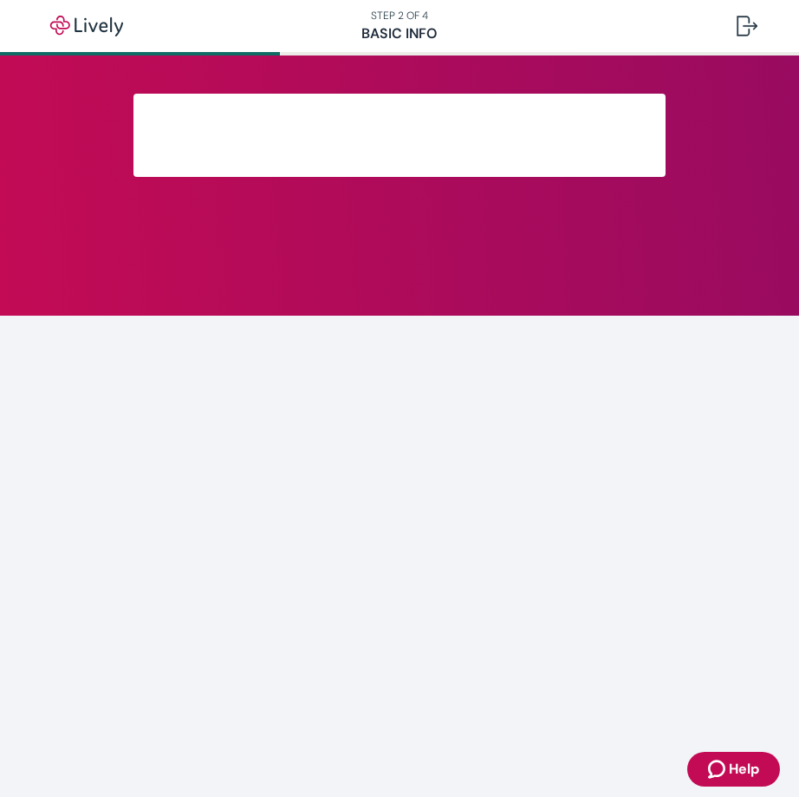
scroll to position [186, 0]
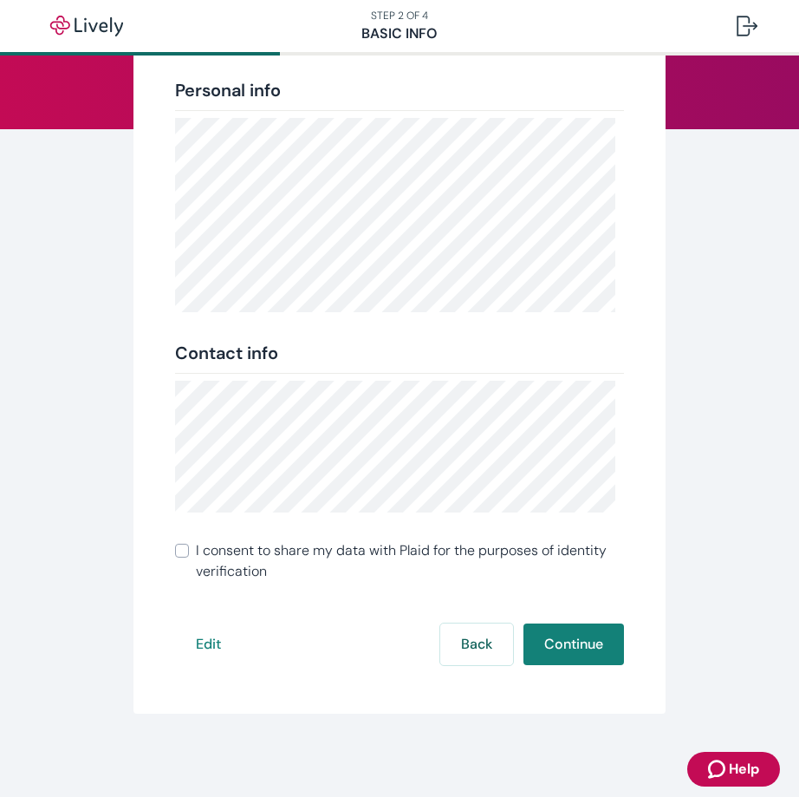
click at [188, 551] on label "I consent to share my data with Plaid for the purposes of identity verification" at bounding box center [400, 561] width 450 height 42
click at [188, 551] on input "I consent to share my data with Plaid for the purposes of identity verification" at bounding box center [182, 551] width 14 height 14
checkbox input "true"
click at [574, 643] on button "Continue" at bounding box center [574, 644] width 101 height 42
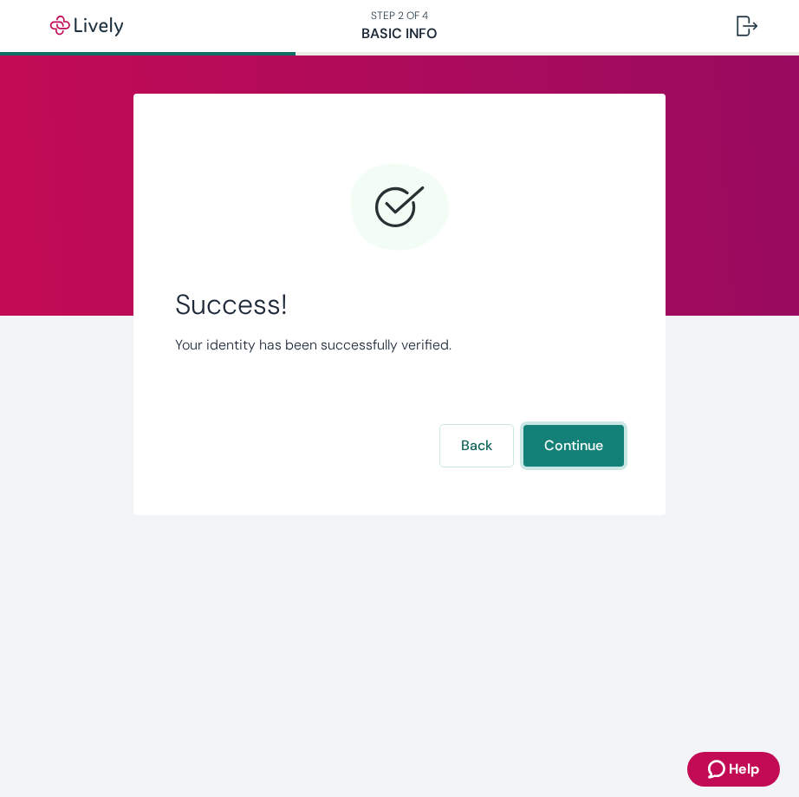
click at [556, 453] on button "Continue" at bounding box center [574, 446] width 101 height 42
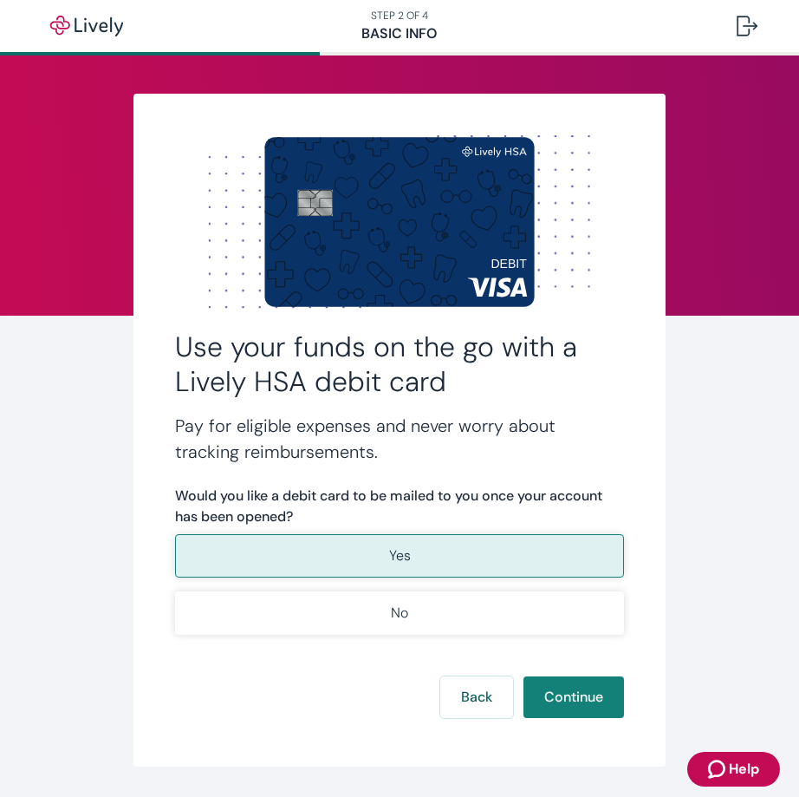
click at [522, 557] on button "Yes" at bounding box center [400, 555] width 450 height 43
click at [524, 680] on button "Continue" at bounding box center [574, 697] width 101 height 42
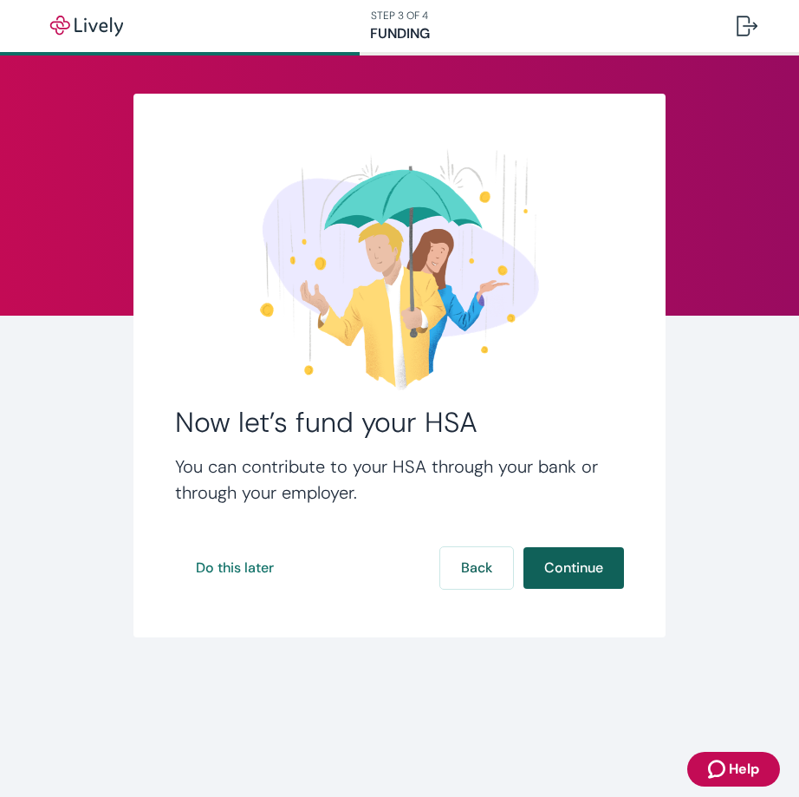
click at [573, 572] on button "Continue" at bounding box center [574, 568] width 101 height 42
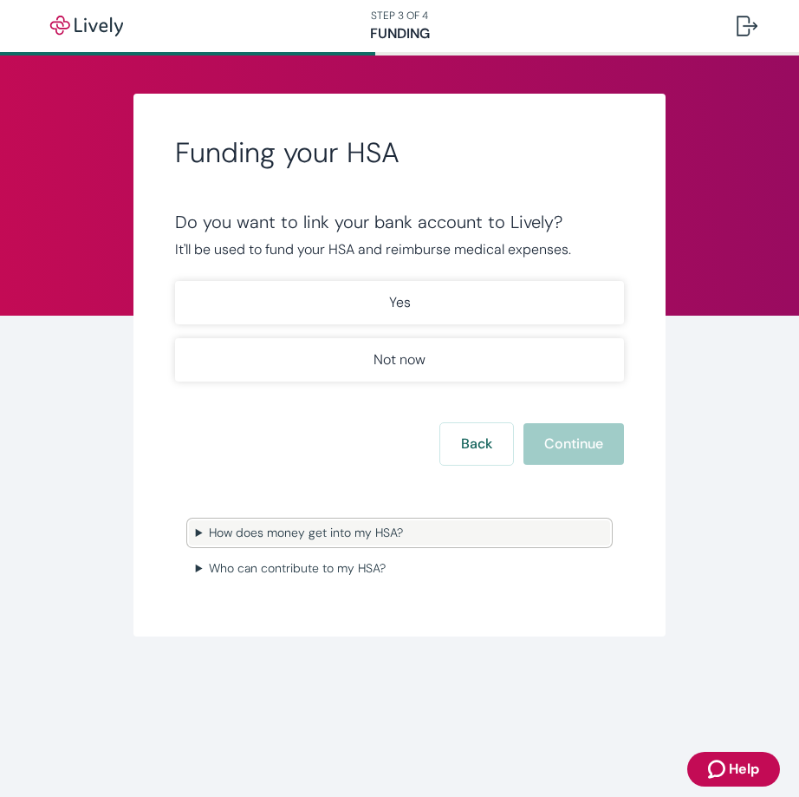
click at [265, 537] on summary "How does money get into my HSA?" at bounding box center [400, 532] width 422 height 25
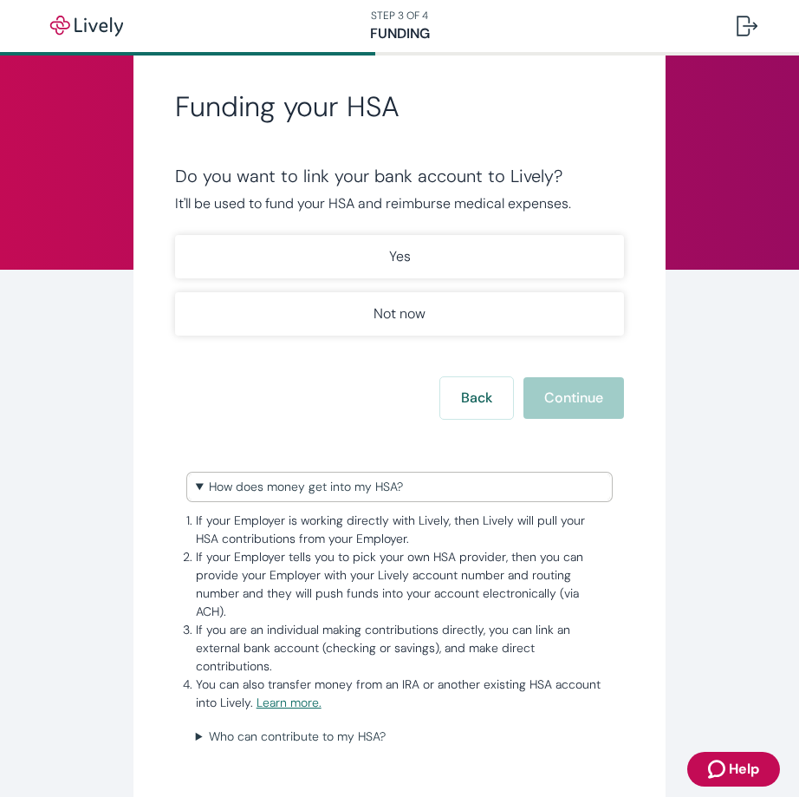
scroll to position [87, 0]
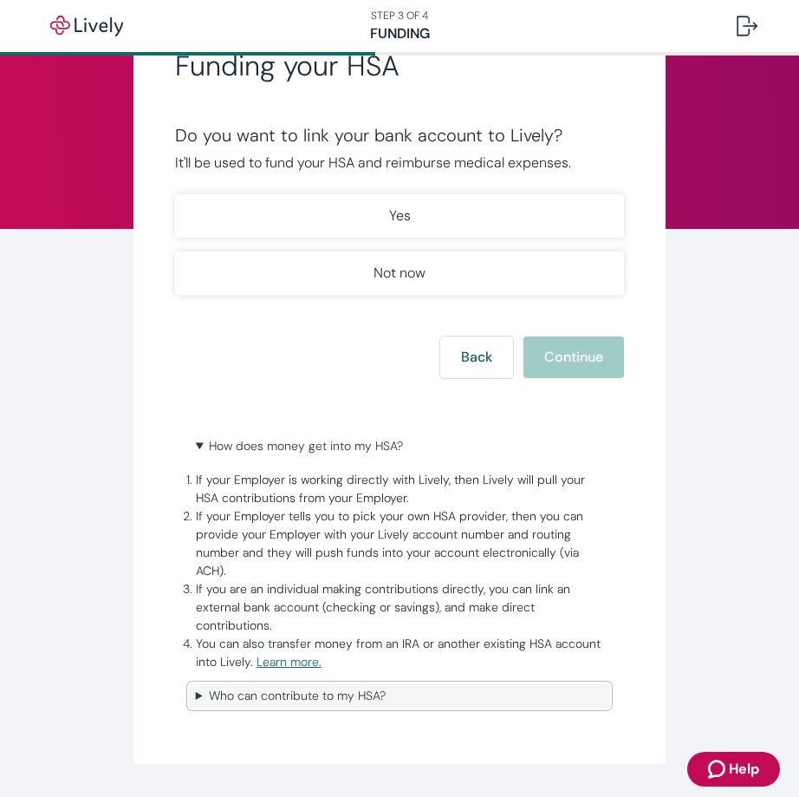
click at [271, 704] on summary "Who can contribute to my HSA?" at bounding box center [400, 695] width 422 height 25
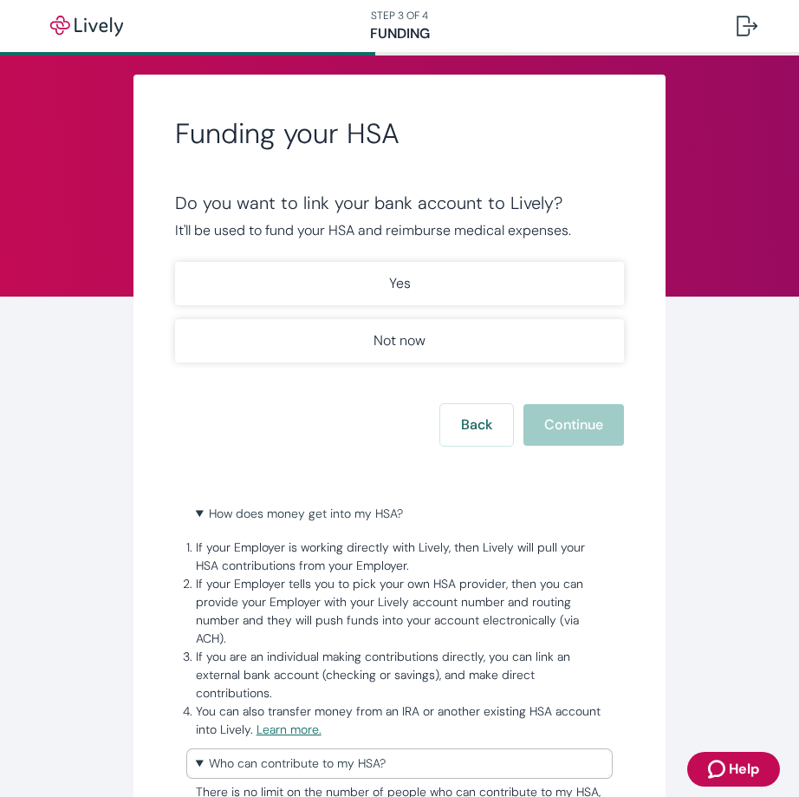
scroll to position [0, 0]
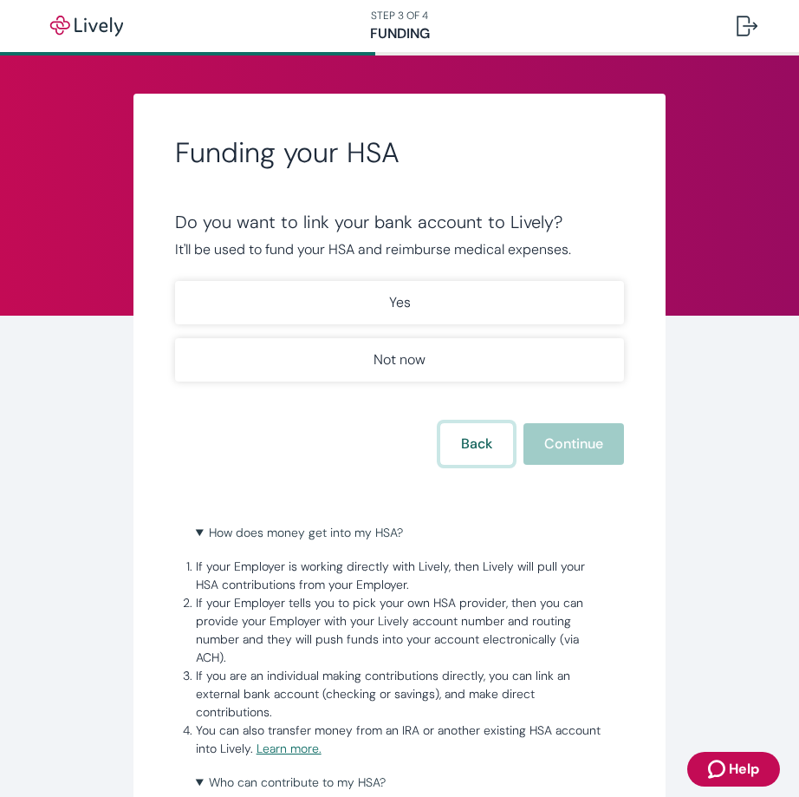
click at [473, 446] on button "Back" at bounding box center [476, 444] width 73 height 42
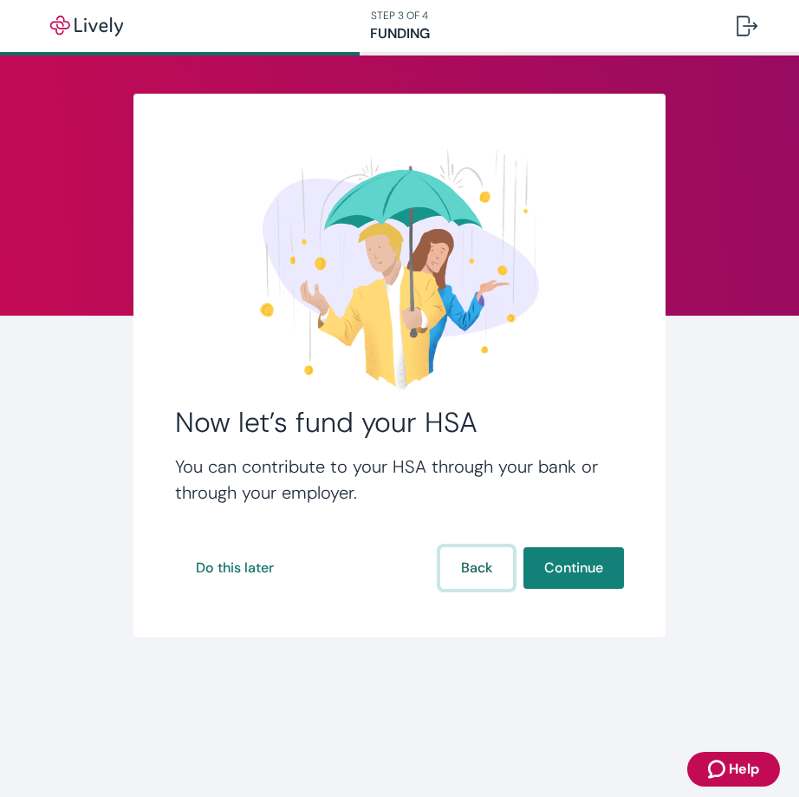
click at [485, 582] on button "Back" at bounding box center [476, 568] width 73 height 42
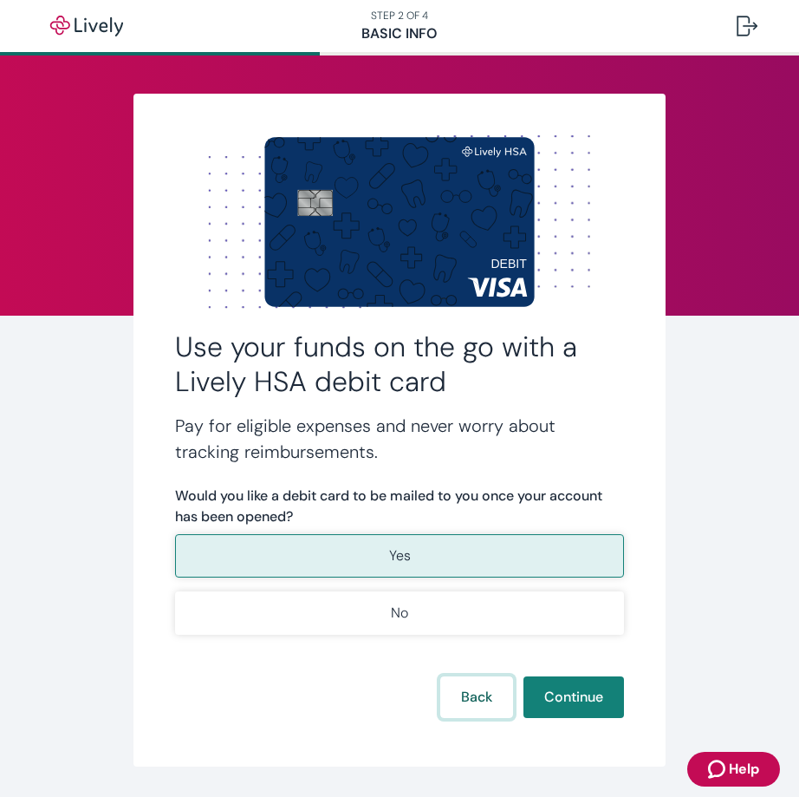
click at [466, 695] on button "Back" at bounding box center [476, 697] width 73 height 42
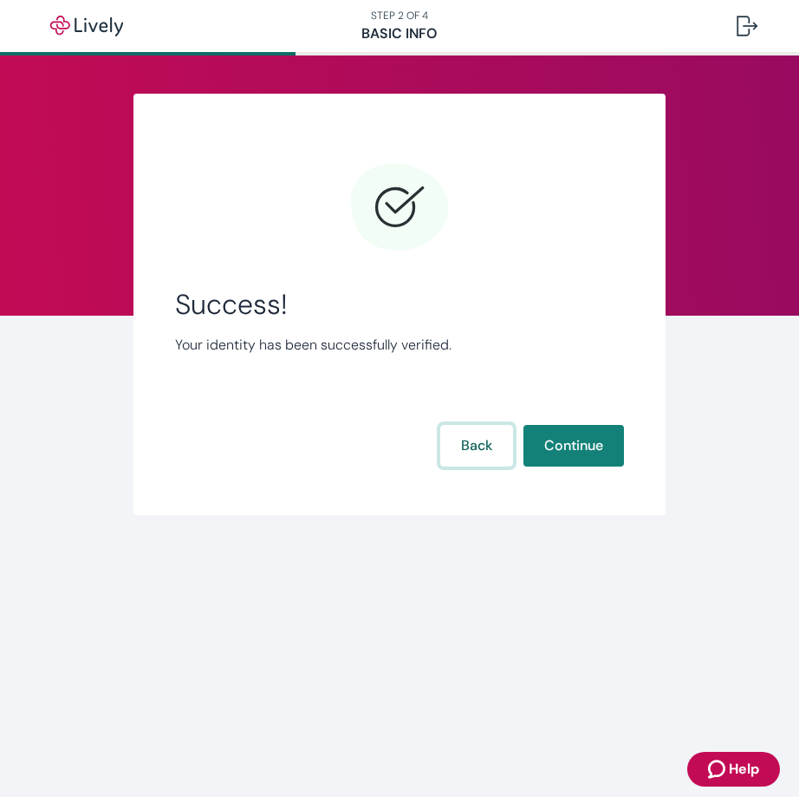
click at [479, 458] on button "Back" at bounding box center [476, 446] width 73 height 42
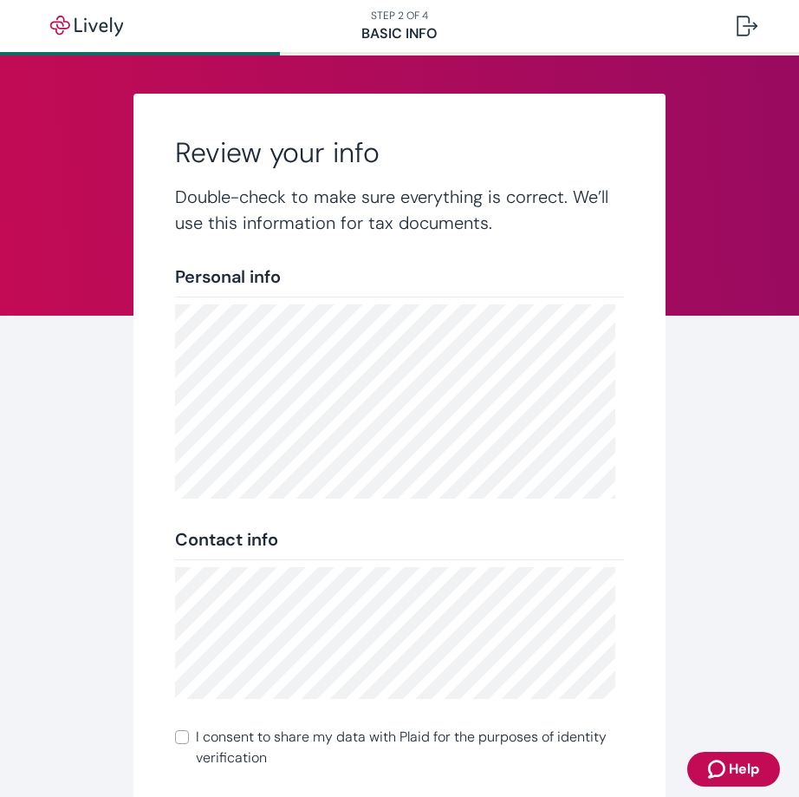
scroll to position [186, 0]
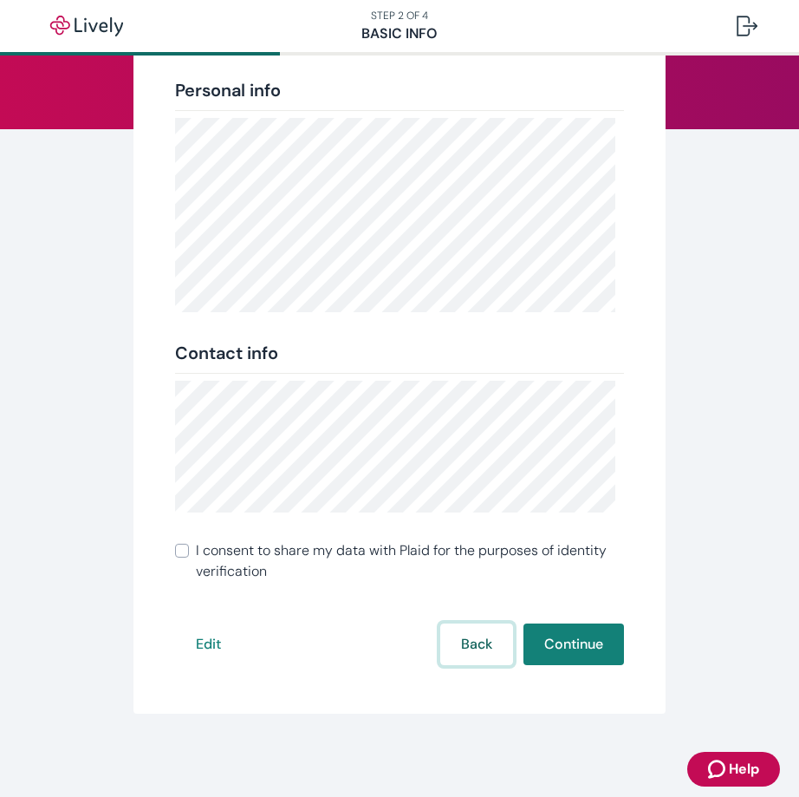
click at [460, 640] on button "Back" at bounding box center [476, 644] width 73 height 42
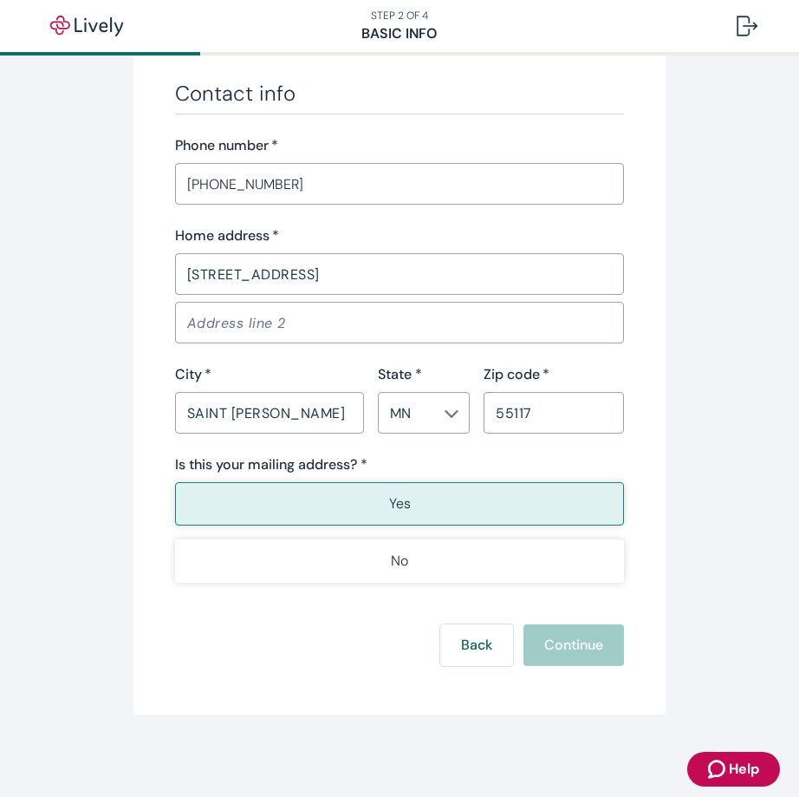
scroll to position [998, 0]
click at [460, 651] on button "Back" at bounding box center [476, 644] width 73 height 42
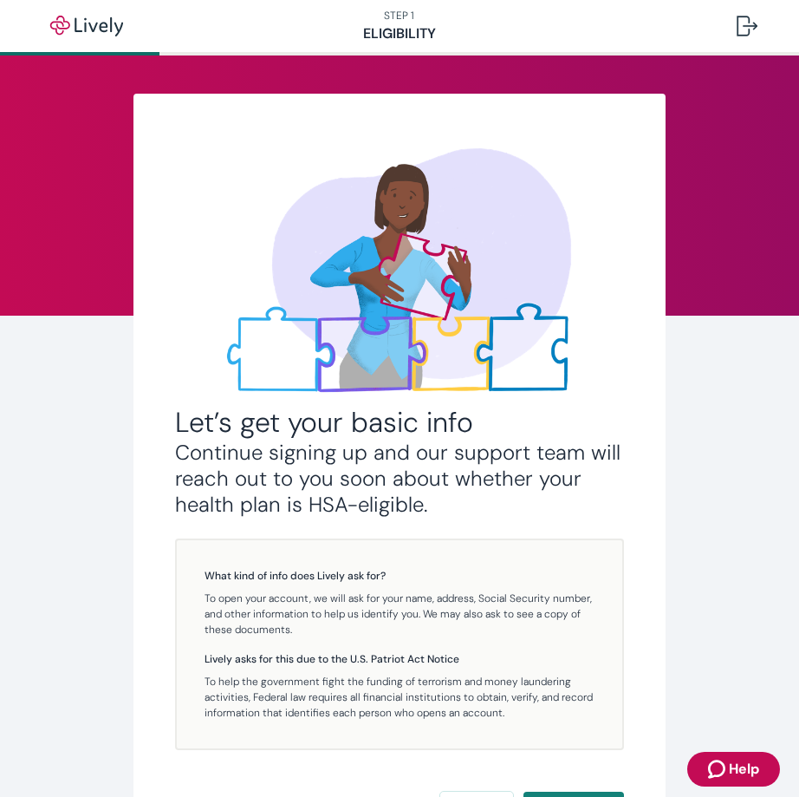
scroll to position [31, 0]
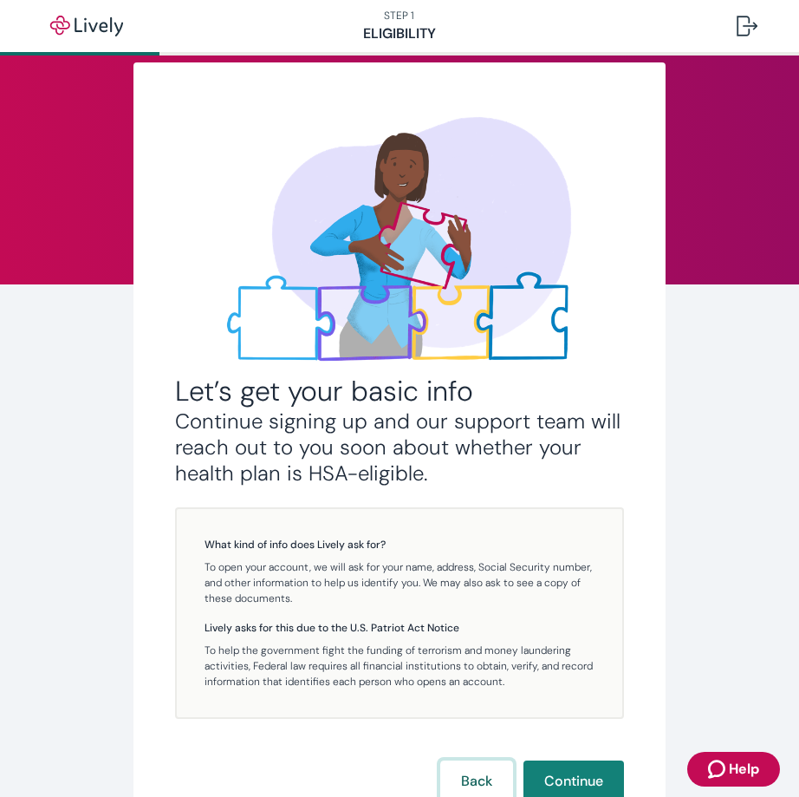
click at [462, 766] on button "Back" at bounding box center [476, 781] width 73 height 42
